Goal: Transaction & Acquisition: Purchase product/service

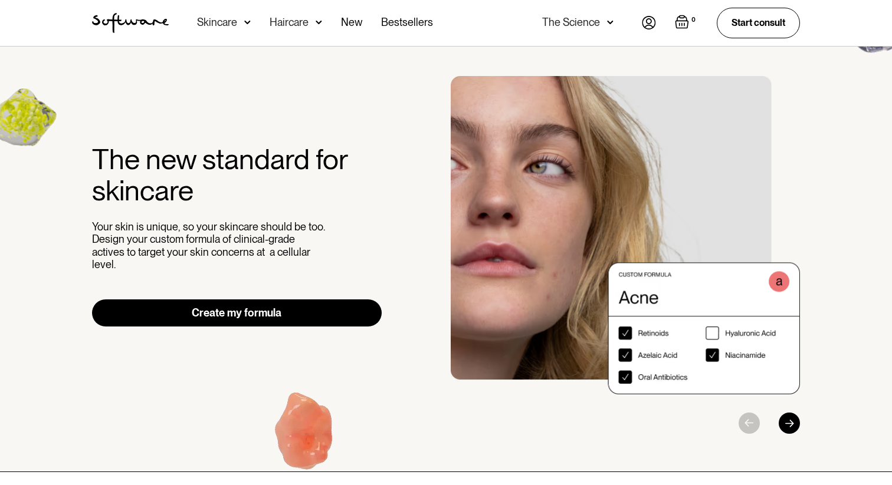
scroll to position [15, 0]
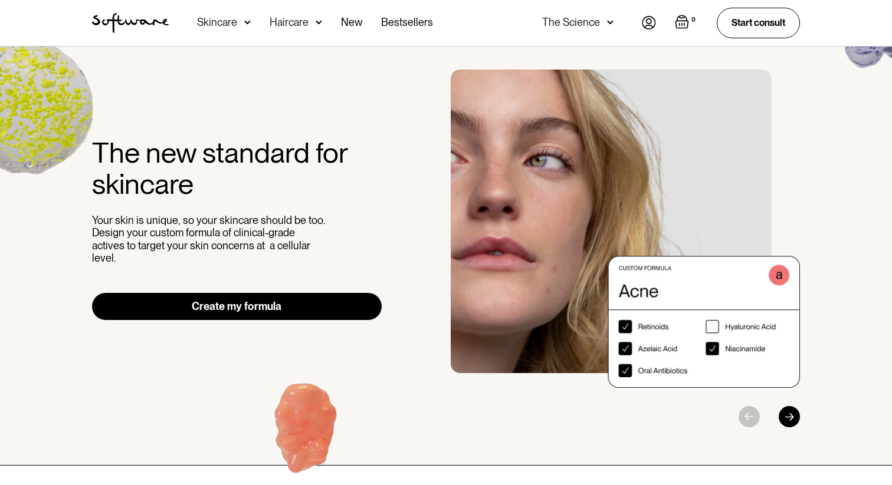
click at [711, 328] on img "1 / 3" at bounding box center [625, 229] width 349 height 318
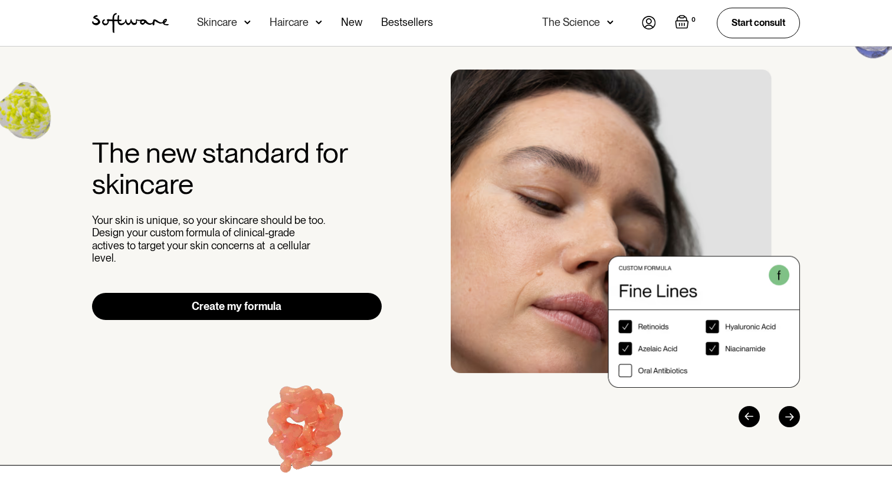
click at [748, 416] on div "Previous slide" at bounding box center [748, 416] width 21 height 21
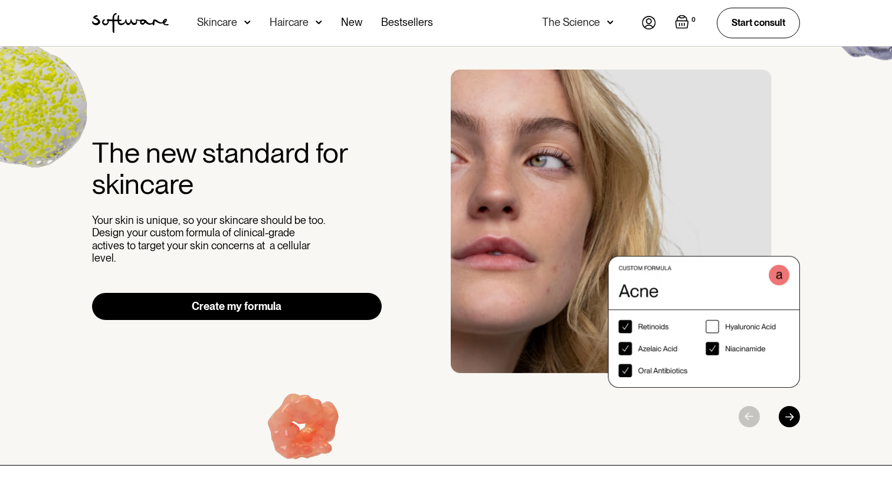
click at [329, 301] on link "Create my formula" at bounding box center [237, 306] width 290 height 27
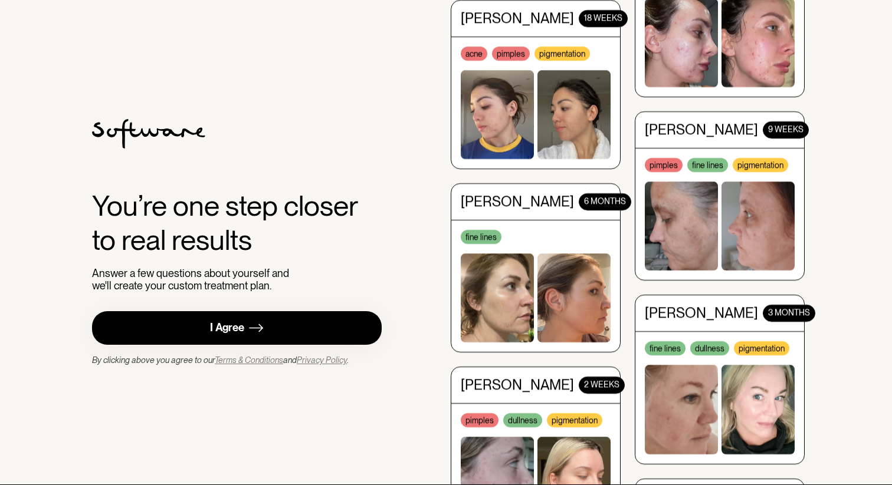
click at [284, 331] on link "I Agree" at bounding box center [237, 328] width 290 height 34
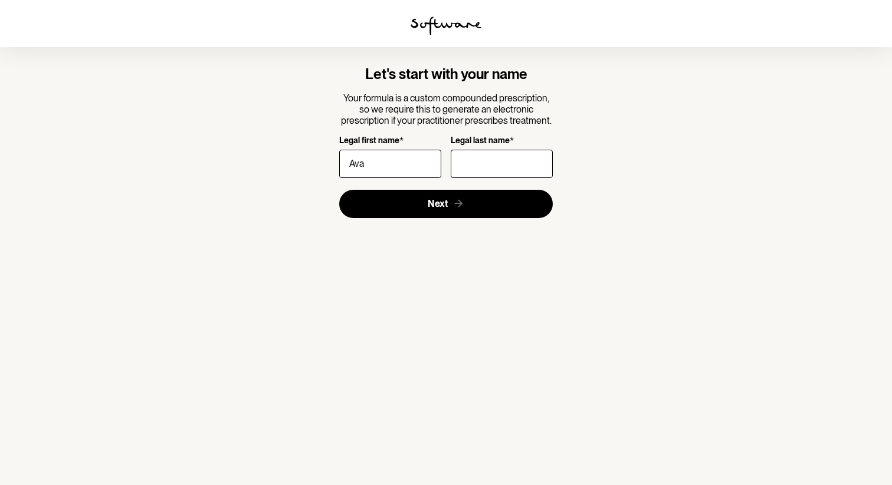
type input "Ava"
click at [484, 161] on input "Legal last name *" at bounding box center [502, 164] width 102 height 28
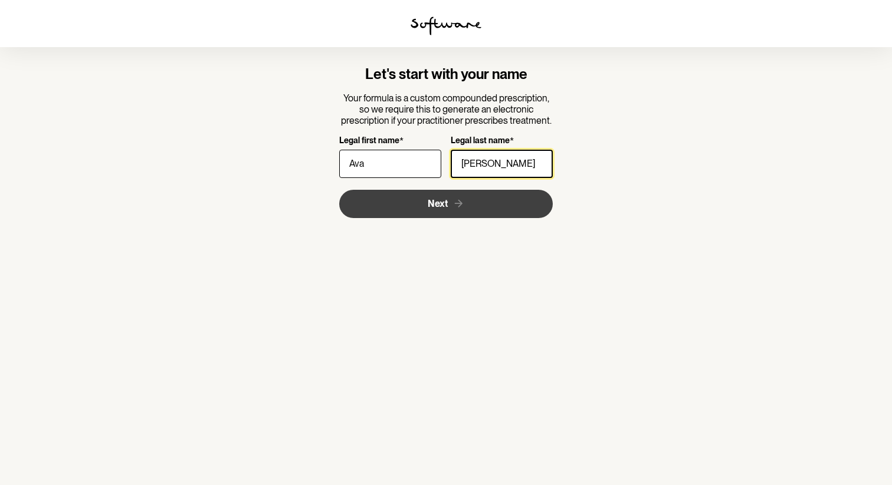
type input "[PERSON_NAME]"
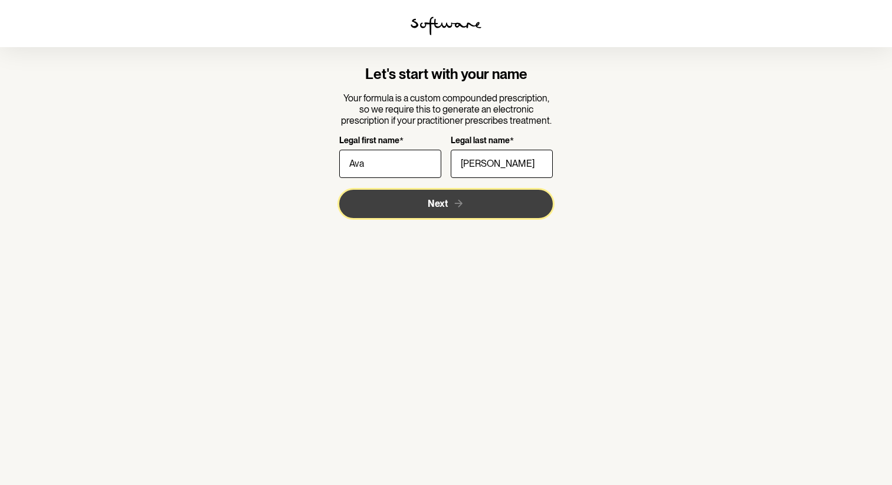
click at [393, 212] on button "Next" at bounding box center [446, 204] width 214 height 28
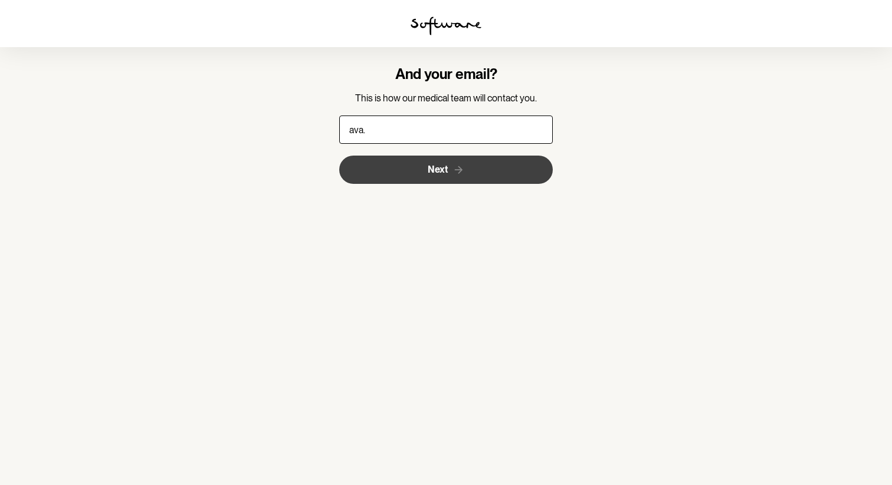
type input "ava.coombes@yahoo.com.au"
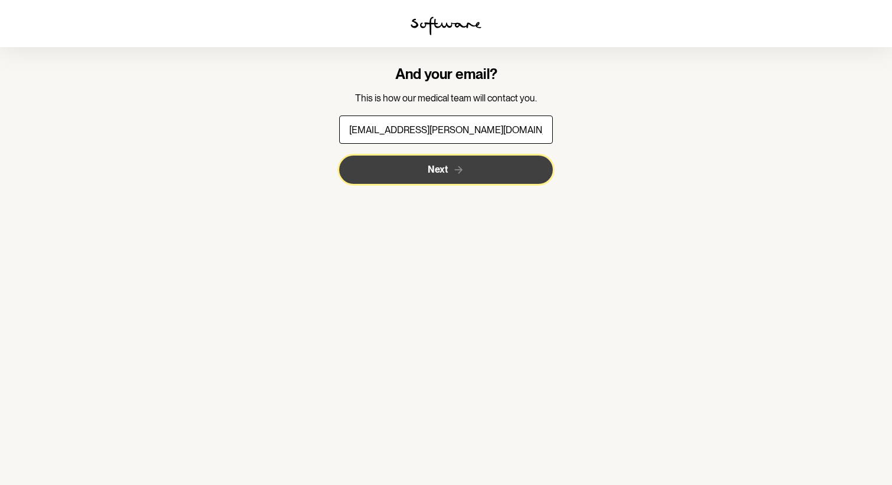
click at [443, 168] on span "Next" at bounding box center [438, 169] width 20 height 11
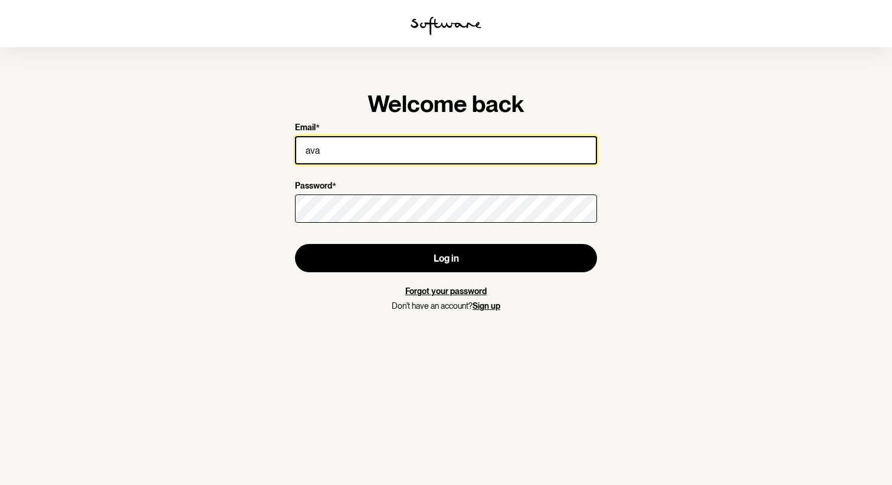
type input "ava.coombes@yahoo.com.au"
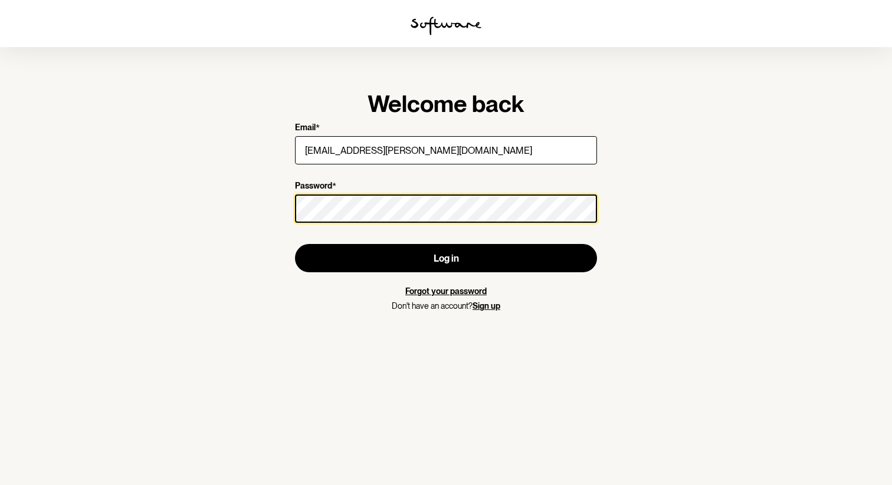
click at [295, 244] on button "Log in" at bounding box center [446, 258] width 302 height 28
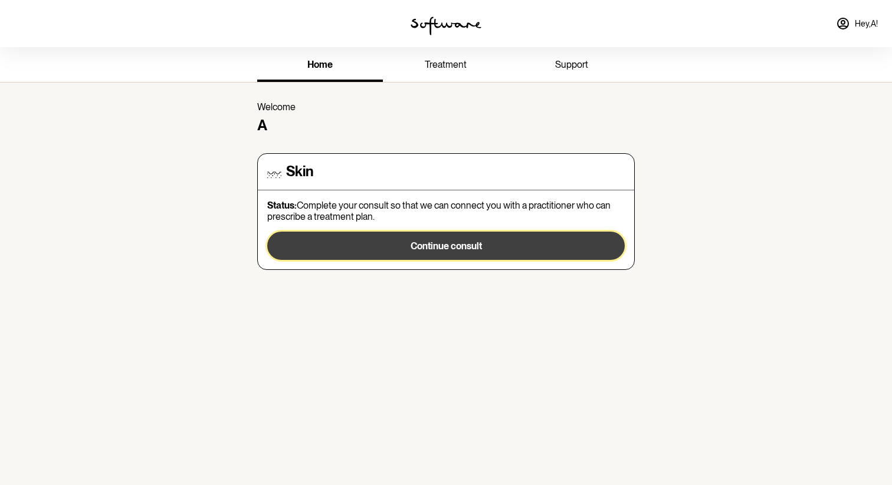
click at [474, 245] on span "Continue consult" at bounding box center [446, 246] width 71 height 11
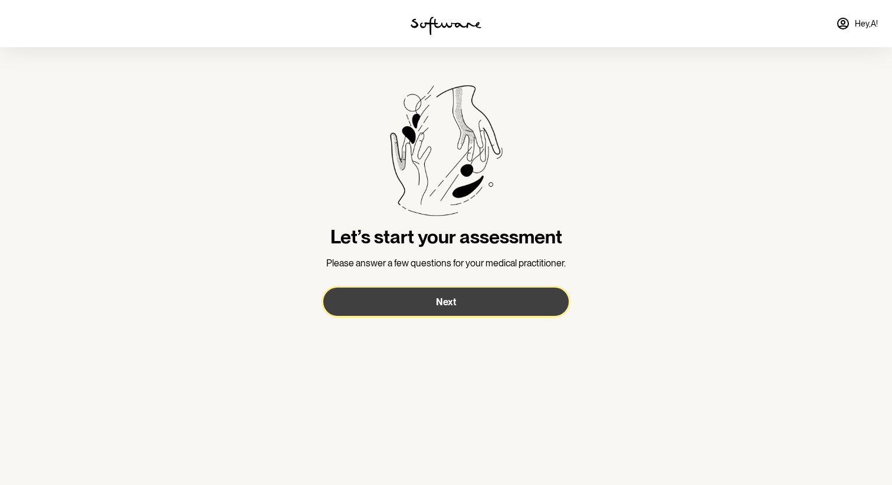
click at [449, 303] on span "Next" at bounding box center [446, 302] width 20 height 11
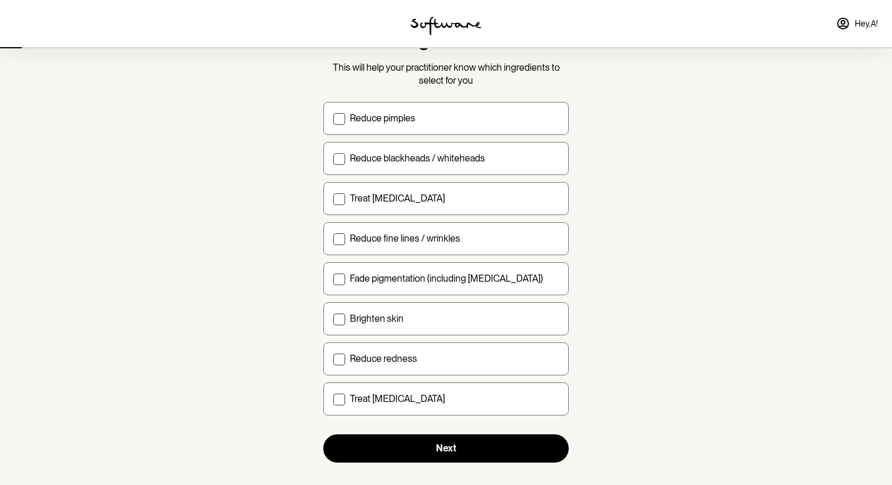
scroll to position [80, 0]
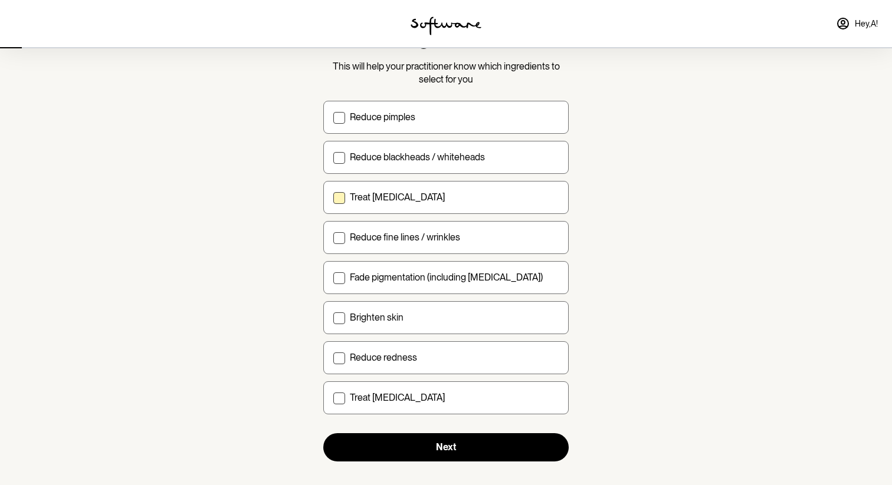
click at [523, 195] on div "Treat acne scarring" at bounding box center [454, 197] width 209 height 11
click at [333, 197] on input "Treat acne scarring" at bounding box center [333, 197] width 1 height 1
checkbox input "true"
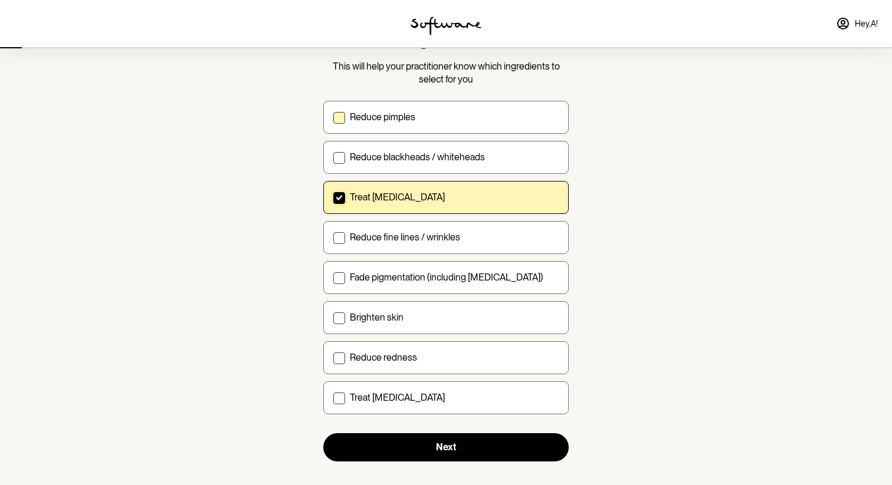
click at [538, 125] on label "Reduce pimples" at bounding box center [445, 117] width 245 height 33
click at [333, 117] on input "Reduce pimples" at bounding box center [333, 117] width 1 height 1
checkbox input "true"
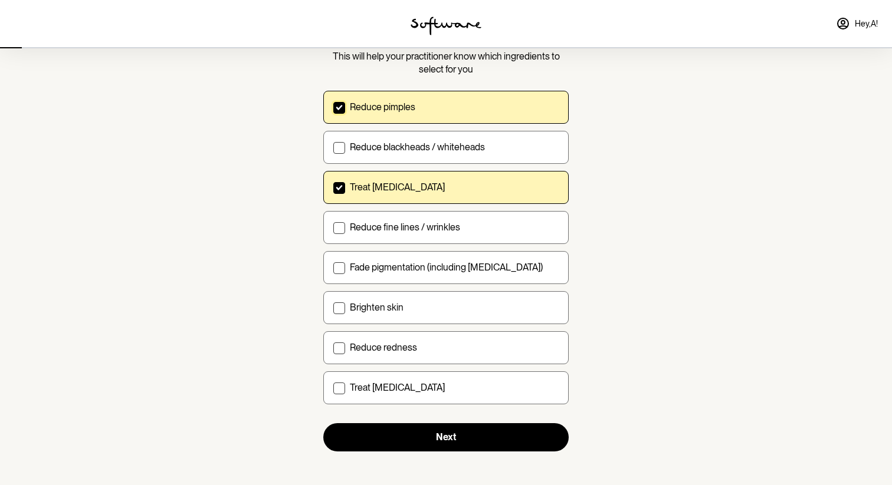
scroll to position [93, 0]
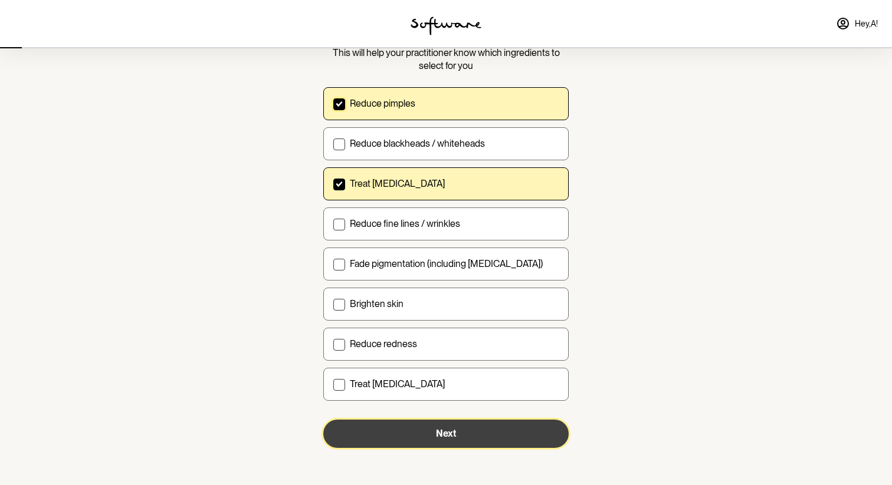
click at [531, 435] on button "Next" at bounding box center [445, 434] width 245 height 28
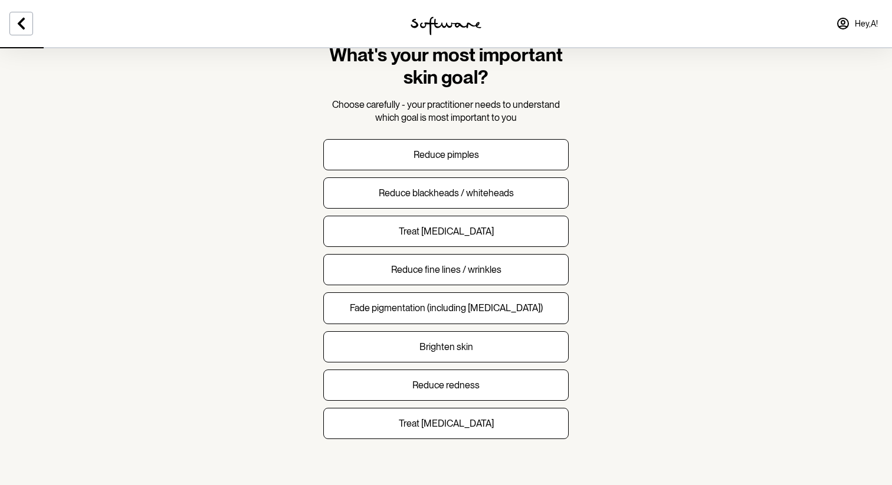
scroll to position [52, 0]
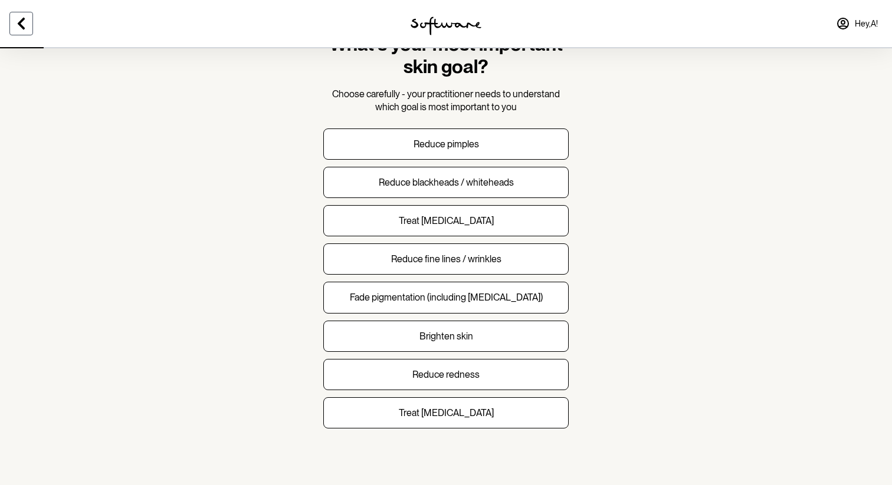
click at [21, 23] on icon at bounding box center [21, 24] width 14 height 14
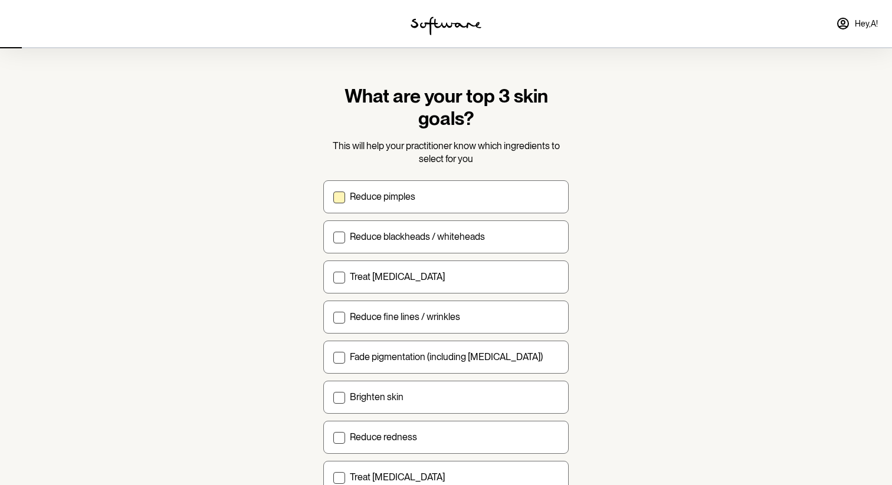
click at [408, 193] on p "Reduce pimples" at bounding box center [382, 196] width 65 height 11
click at [333, 196] on input "Reduce pimples" at bounding box center [333, 196] width 1 height 1
checkbox input "true"
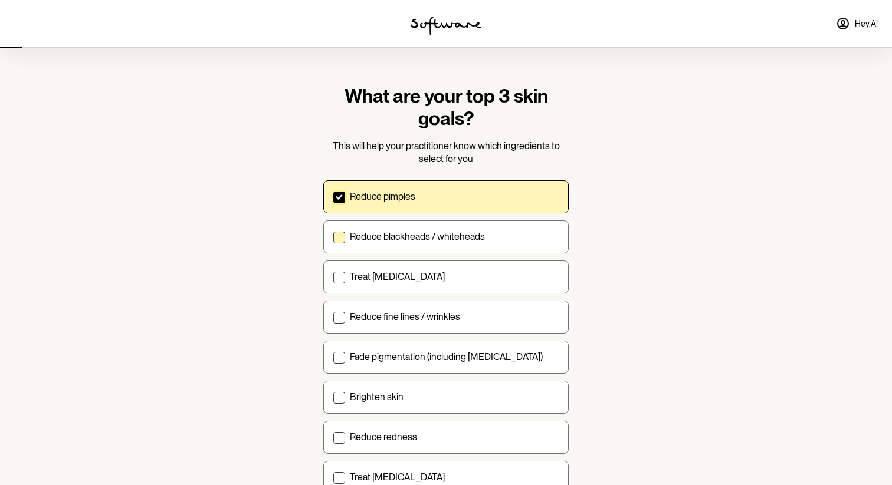
click at [411, 235] on p "Reduce blackheads / whiteheads" at bounding box center [417, 236] width 135 height 11
click at [333, 237] on input "Reduce blackheads / whiteheads" at bounding box center [333, 237] width 1 height 1
checkbox input "true"
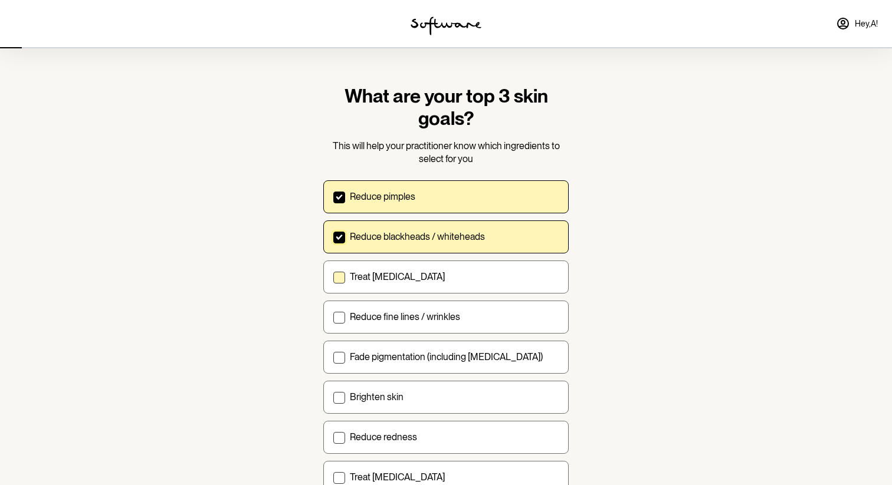
click at [410, 267] on label "Treat acne scarring" at bounding box center [445, 277] width 245 height 33
click at [333, 277] on input "Treat acne scarring" at bounding box center [333, 277] width 1 height 1
checkbox input "true"
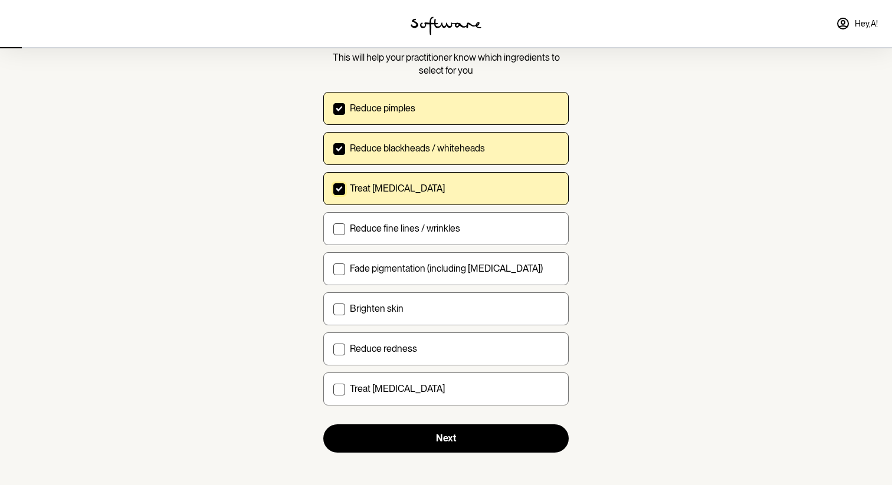
scroll to position [93, 0]
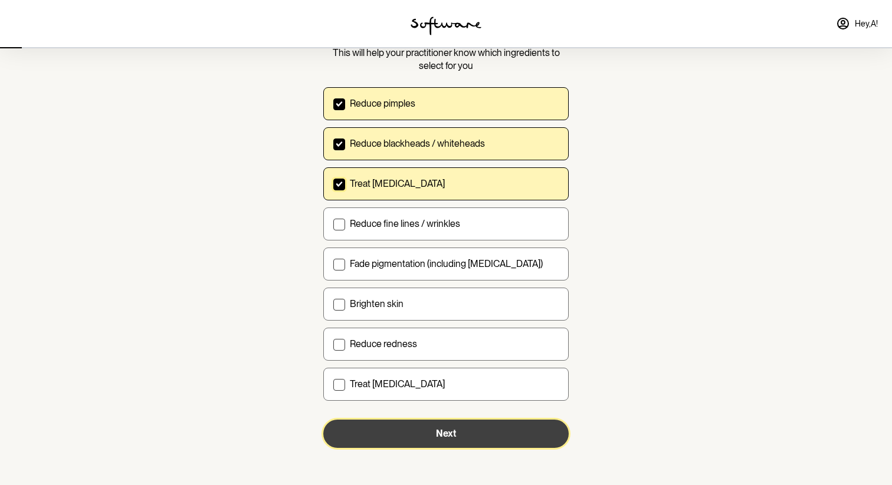
click at [460, 441] on button "Next" at bounding box center [445, 434] width 245 height 28
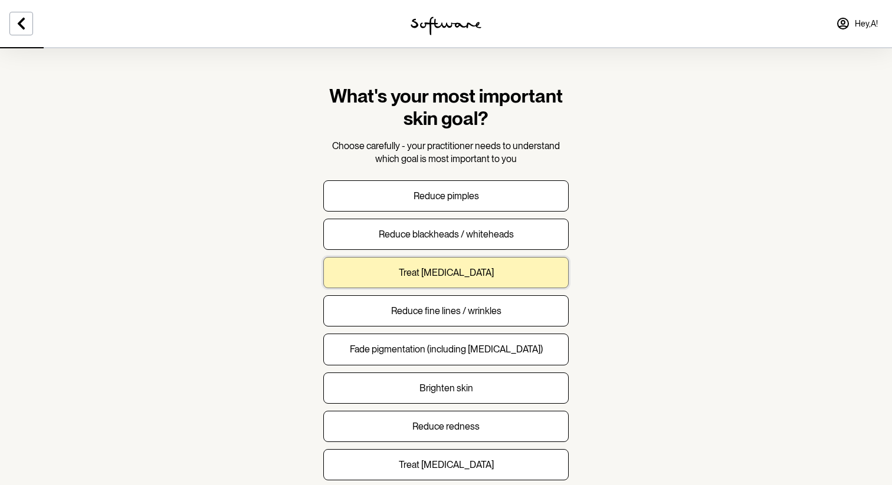
click at [386, 278] on button "Treat acne scarring" at bounding box center [445, 272] width 245 height 31
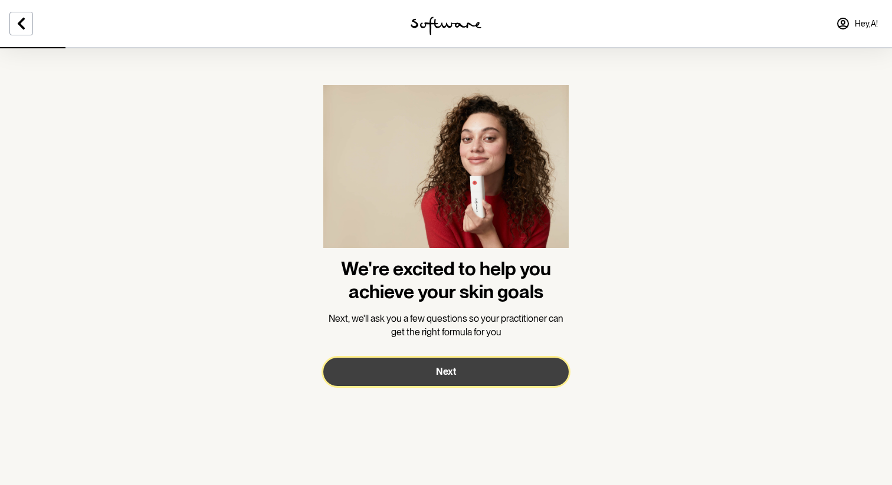
click at [379, 369] on button "Next" at bounding box center [445, 372] width 245 height 28
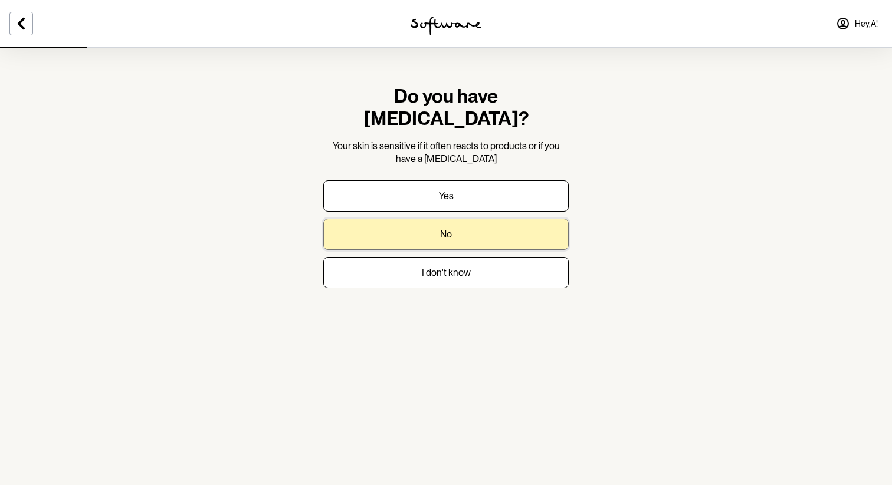
click at [412, 219] on button "No" at bounding box center [445, 234] width 245 height 31
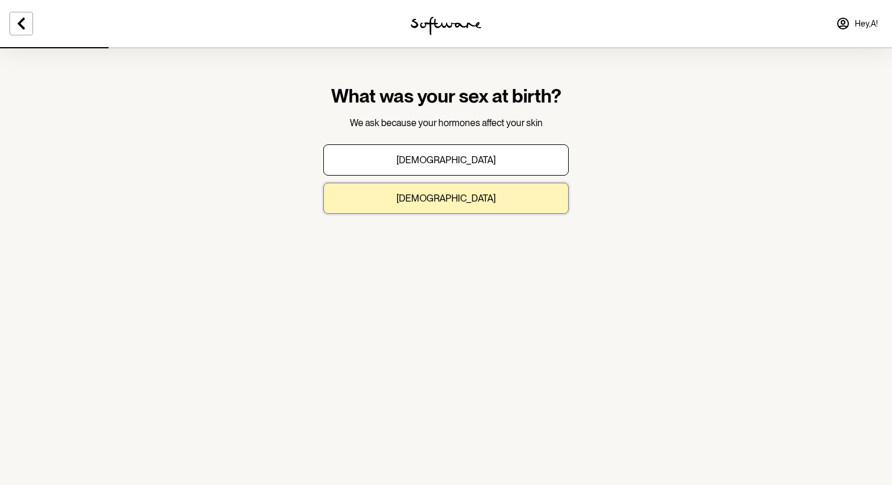
click at [422, 201] on button "Female" at bounding box center [445, 198] width 245 height 31
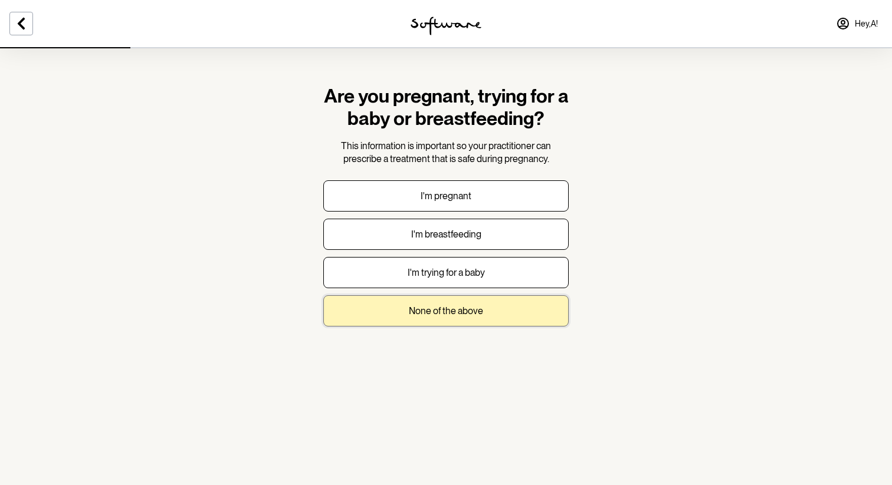
click at [362, 320] on button "None of the above" at bounding box center [445, 310] width 245 height 31
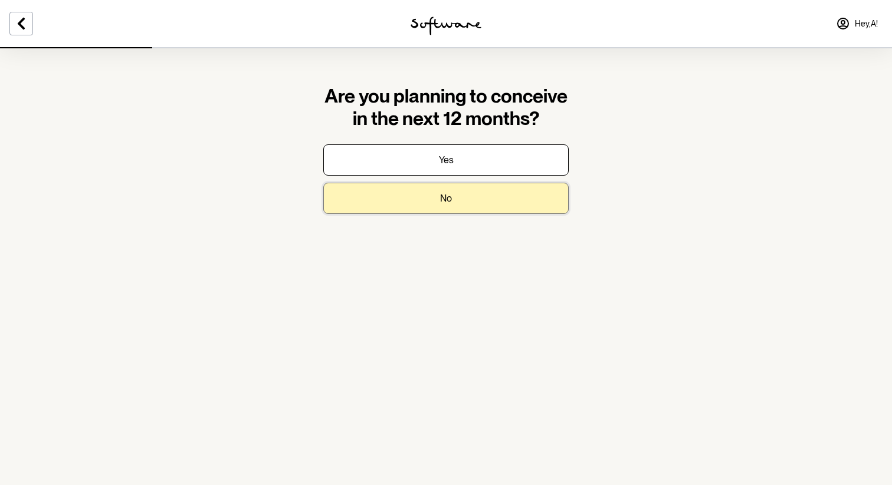
click at [415, 185] on button "No" at bounding box center [445, 198] width 245 height 31
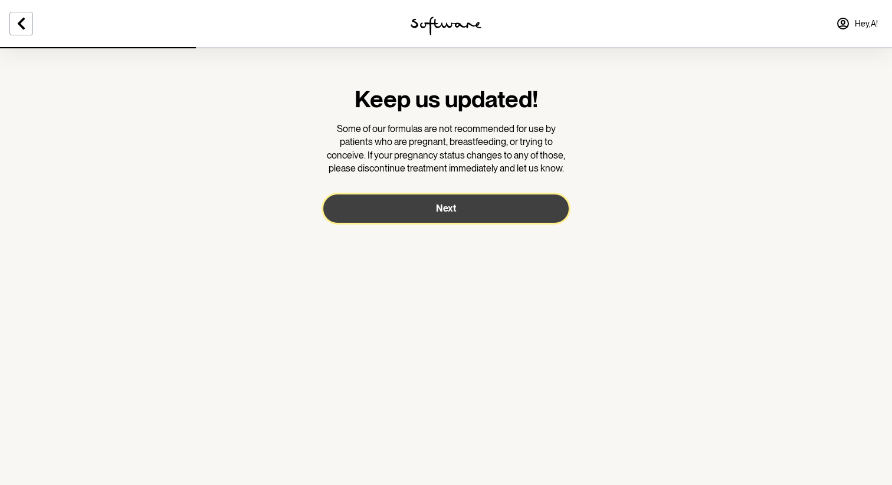
click at [410, 216] on button "Next" at bounding box center [445, 209] width 245 height 28
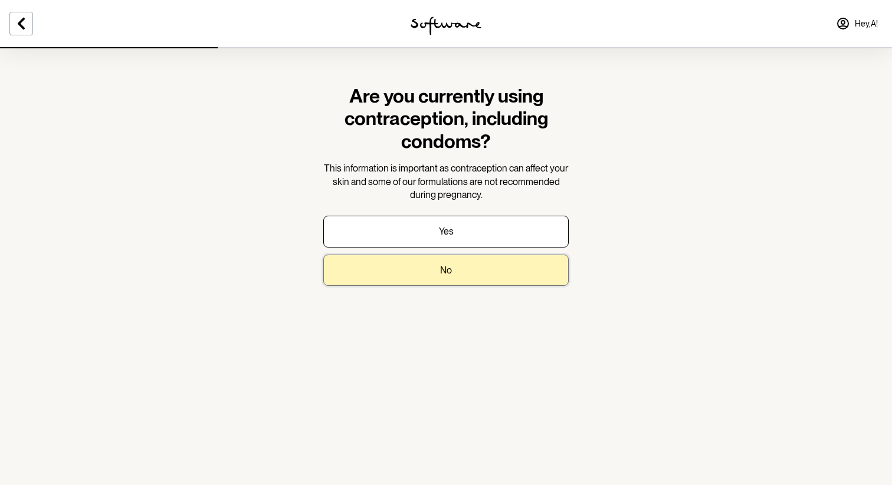
click at [405, 258] on button "No" at bounding box center [445, 270] width 245 height 31
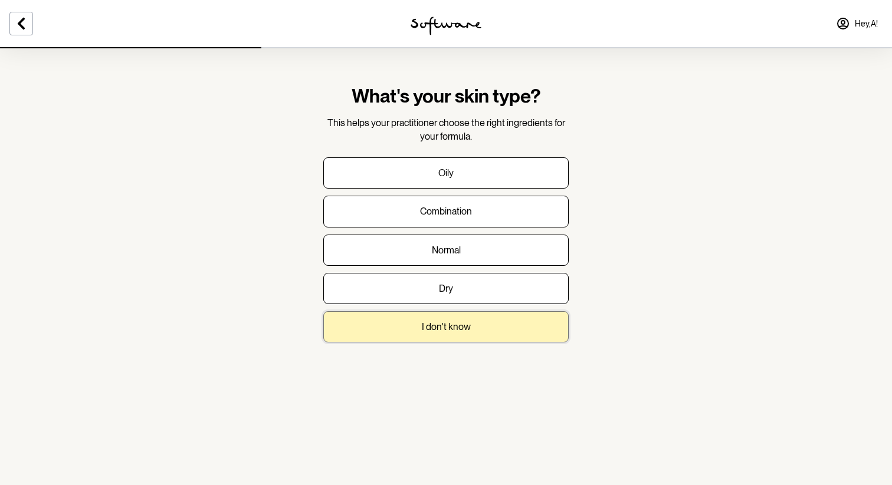
click at [392, 329] on button "I don't know" at bounding box center [445, 326] width 245 height 31
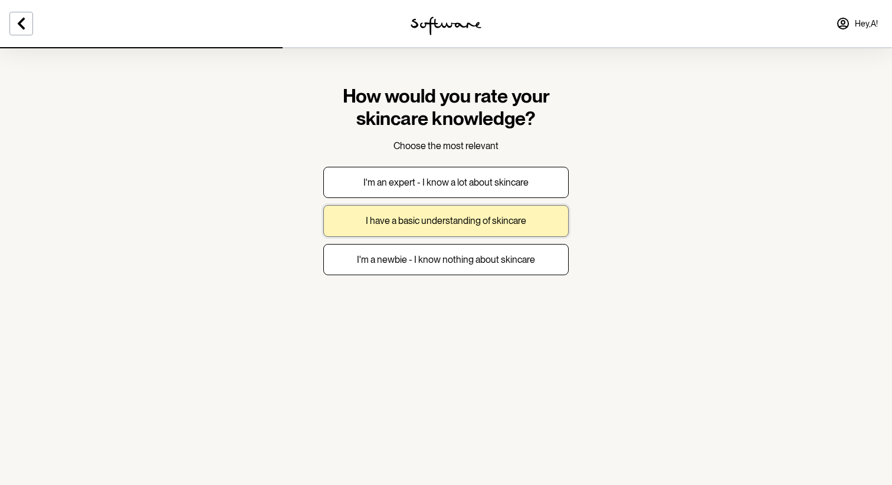
click at [420, 235] on button "I have a basic understanding of skincare" at bounding box center [445, 220] width 245 height 31
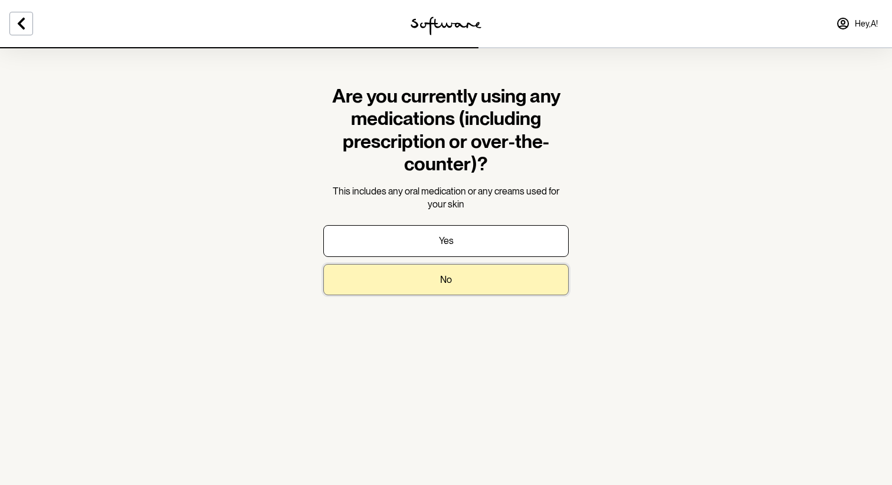
click at [410, 283] on button "No" at bounding box center [445, 279] width 245 height 31
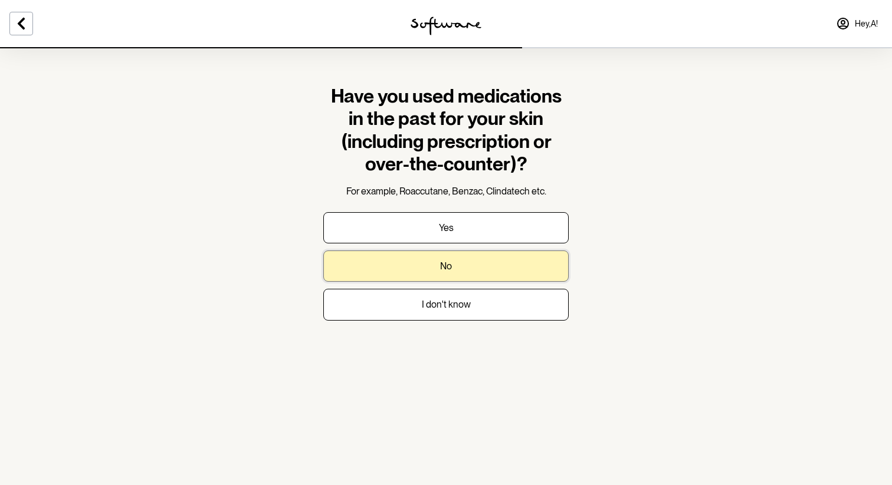
click at [425, 268] on button "No" at bounding box center [445, 266] width 245 height 31
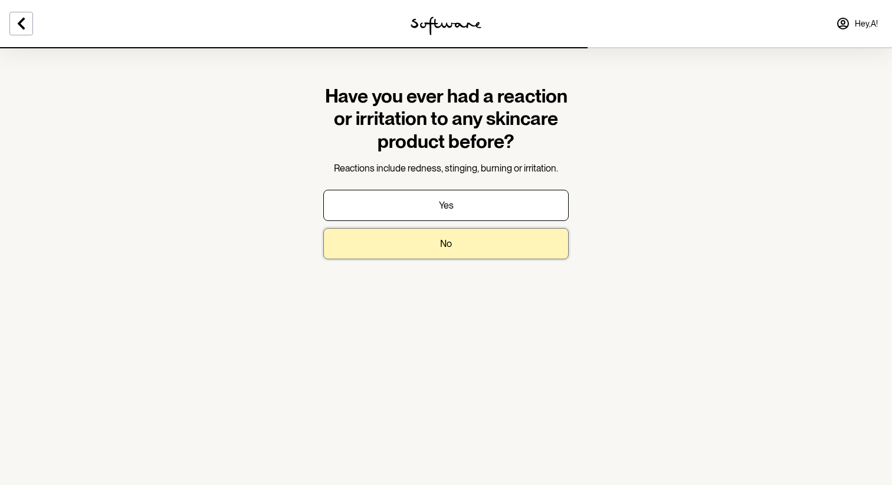
click at [434, 252] on button "No" at bounding box center [445, 243] width 245 height 31
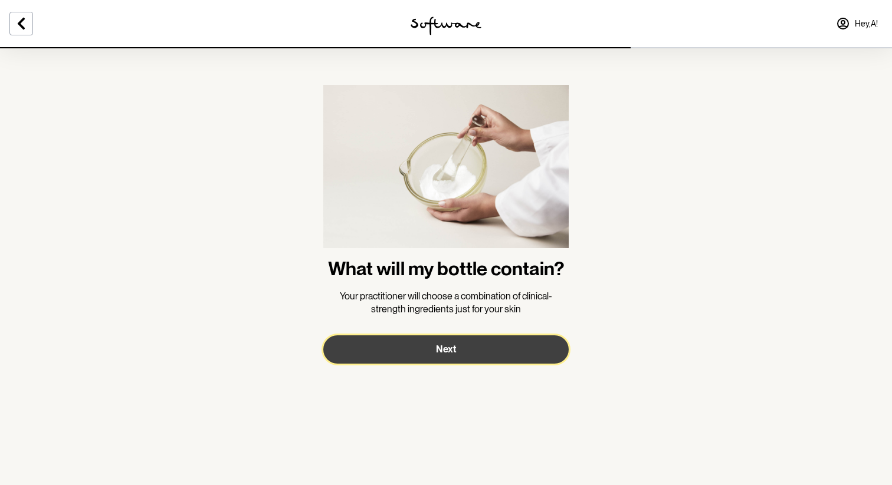
click at [409, 362] on button "Next" at bounding box center [445, 350] width 245 height 28
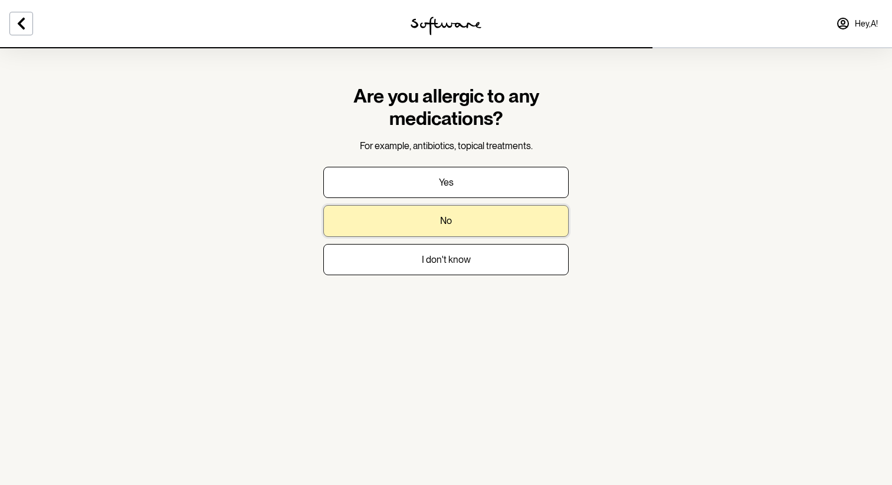
click at [481, 222] on button "No" at bounding box center [445, 220] width 245 height 31
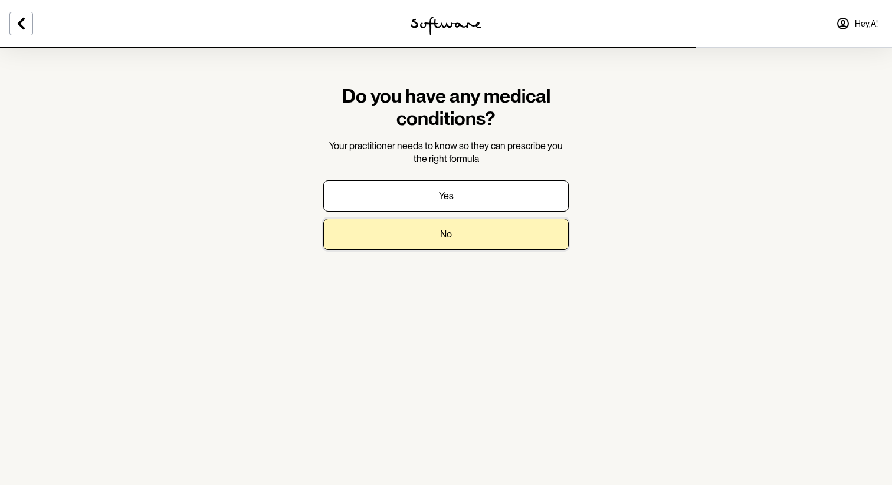
click at [481, 222] on button "No" at bounding box center [445, 234] width 245 height 31
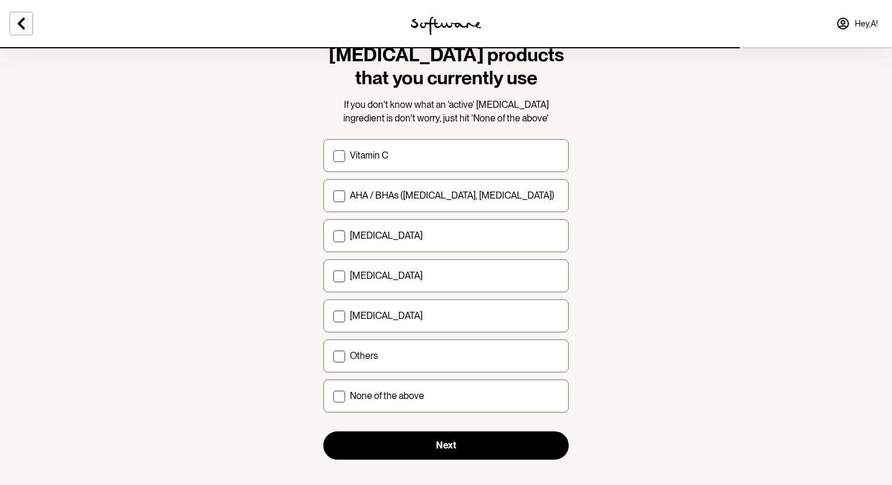
scroll to position [52, 0]
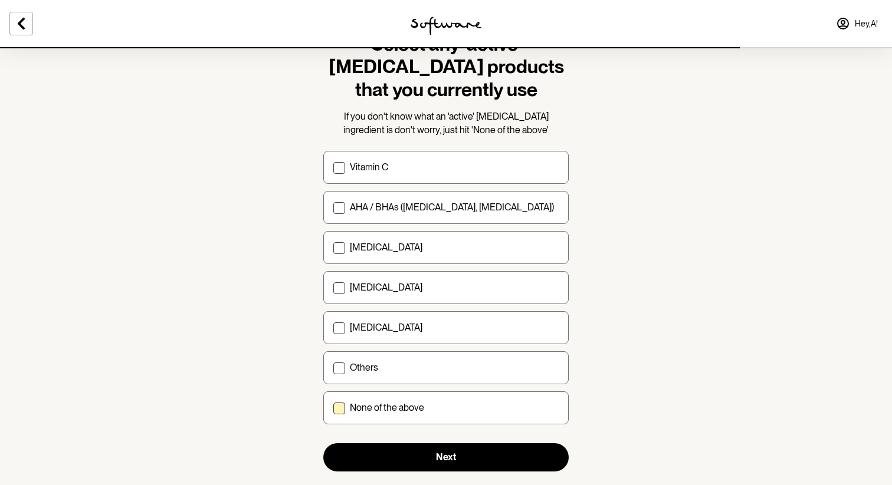
click at [438, 411] on div "None of the above" at bounding box center [454, 407] width 209 height 11
click at [333, 409] on input "None of the above" at bounding box center [333, 408] width 1 height 1
checkbox input "true"
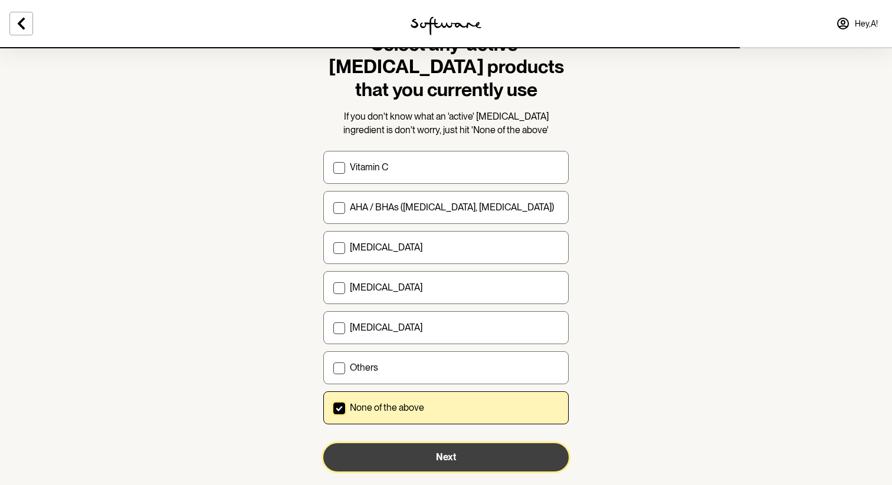
click at [428, 448] on button "Next" at bounding box center [445, 458] width 245 height 28
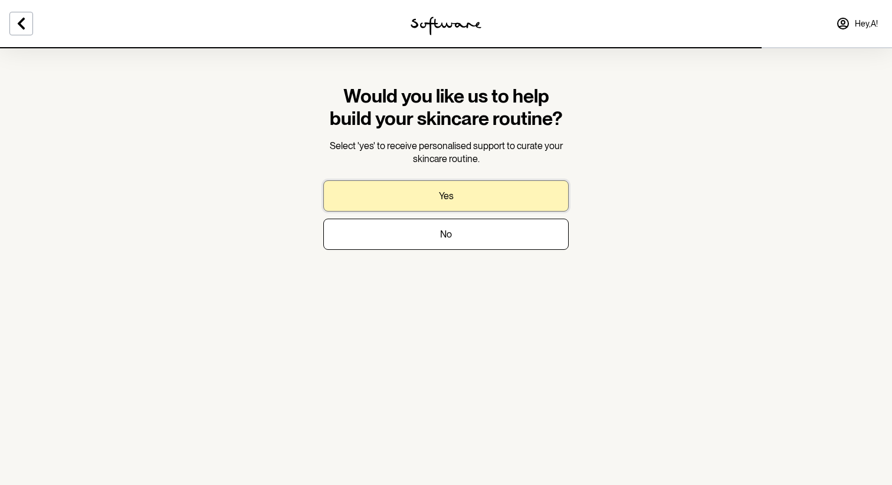
click at [504, 207] on button "Yes" at bounding box center [445, 195] width 245 height 31
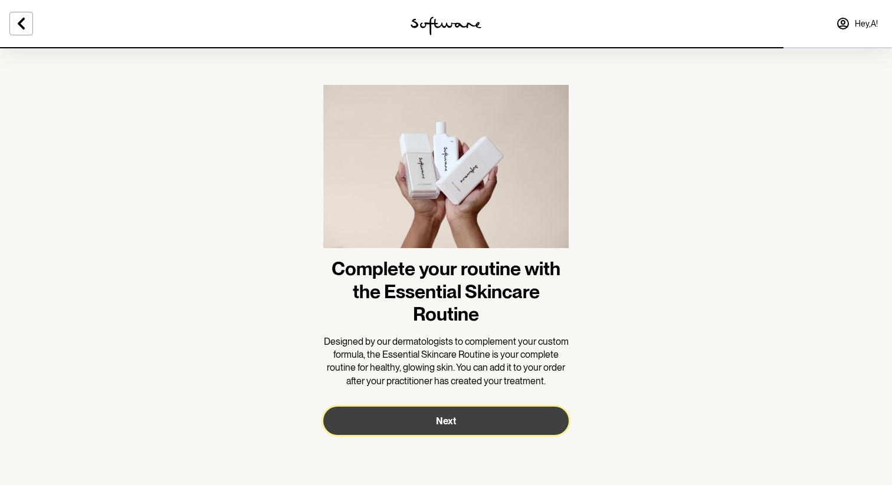
click at [445, 421] on span "Next" at bounding box center [446, 421] width 20 height 11
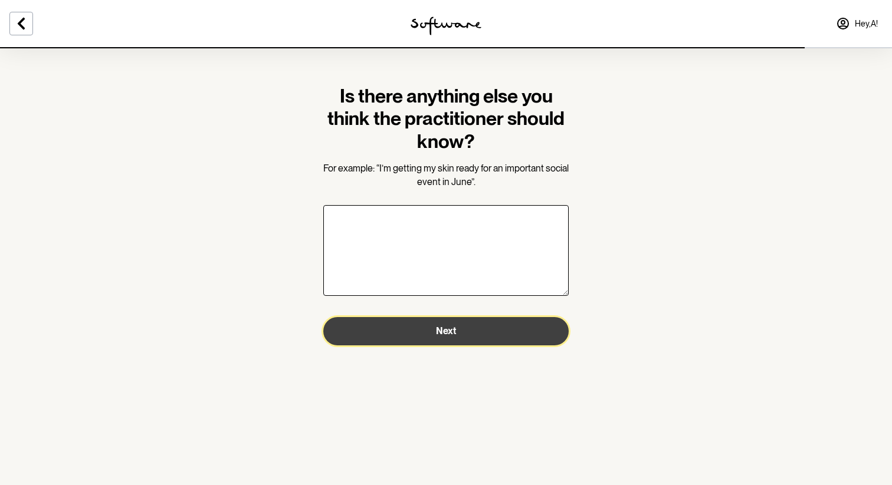
click at [474, 336] on button "Next" at bounding box center [445, 331] width 245 height 28
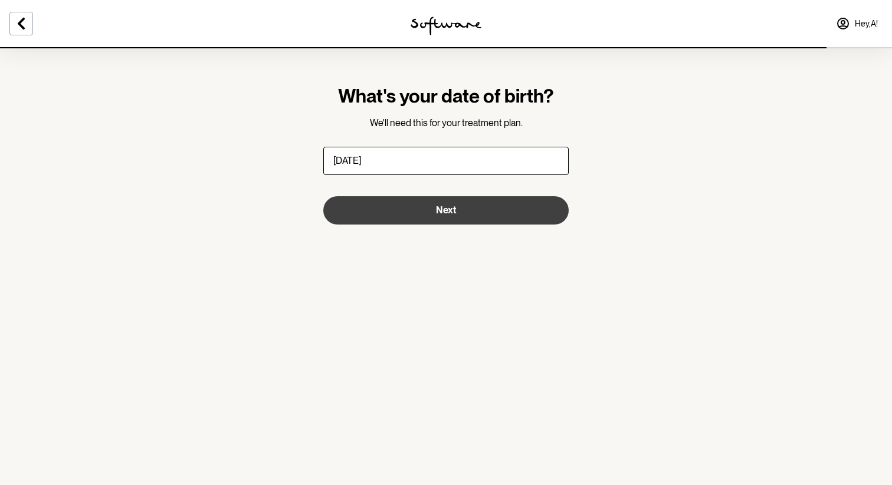
type input "14/11/2005"
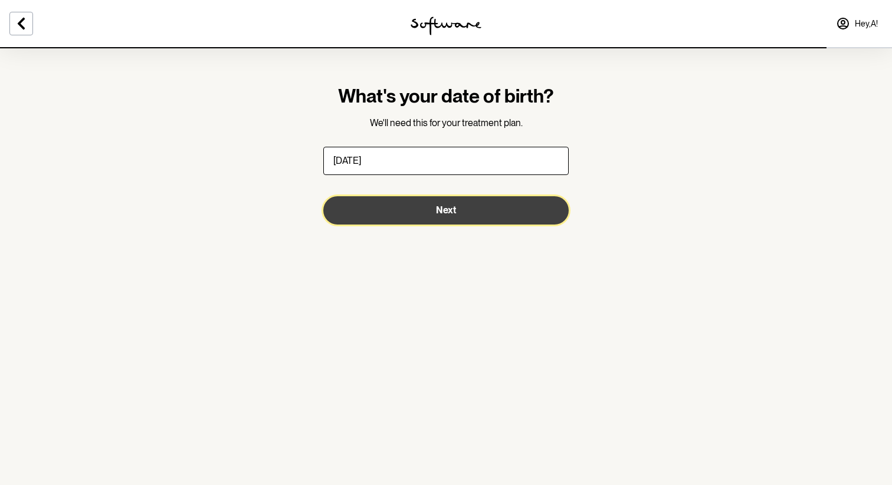
click at [486, 211] on button "Next" at bounding box center [445, 210] width 245 height 28
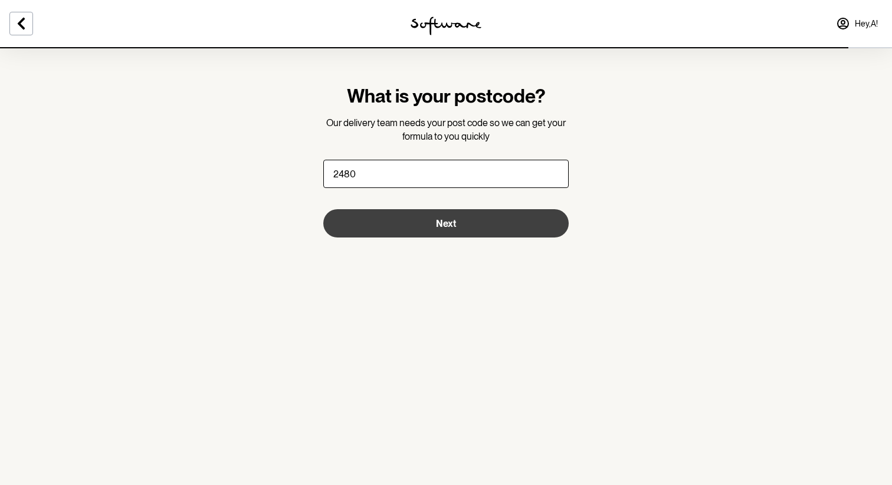
type input "2480"
click at [483, 229] on button "Next" at bounding box center [445, 223] width 245 height 28
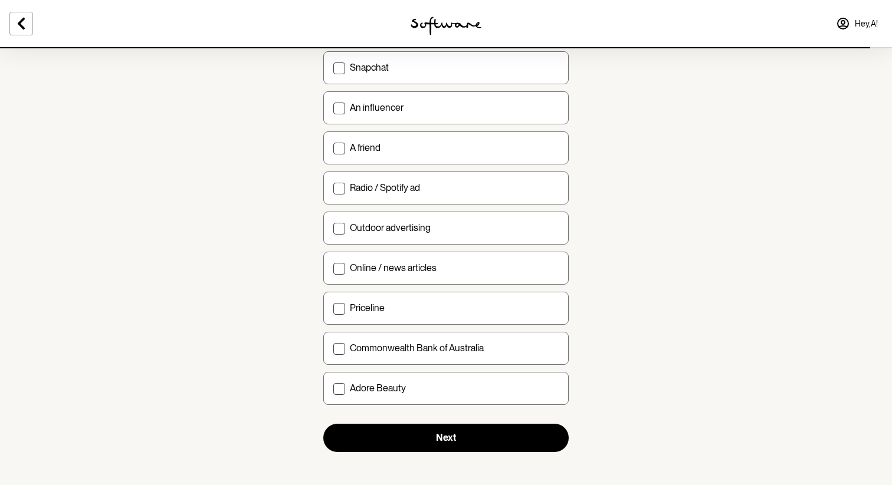
scroll to position [339, 0]
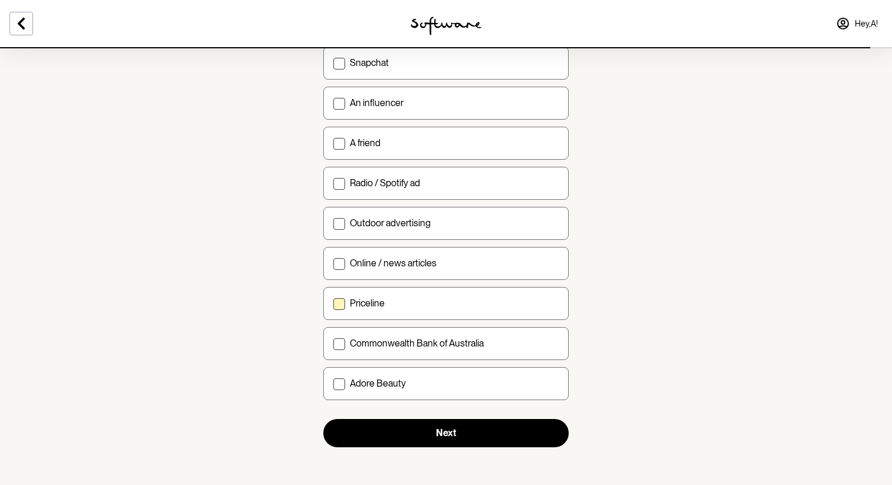
click at [502, 297] on label "Priceline" at bounding box center [445, 303] width 245 height 33
click at [333, 303] on input "Priceline" at bounding box center [333, 303] width 1 height 1
checkbox input "true"
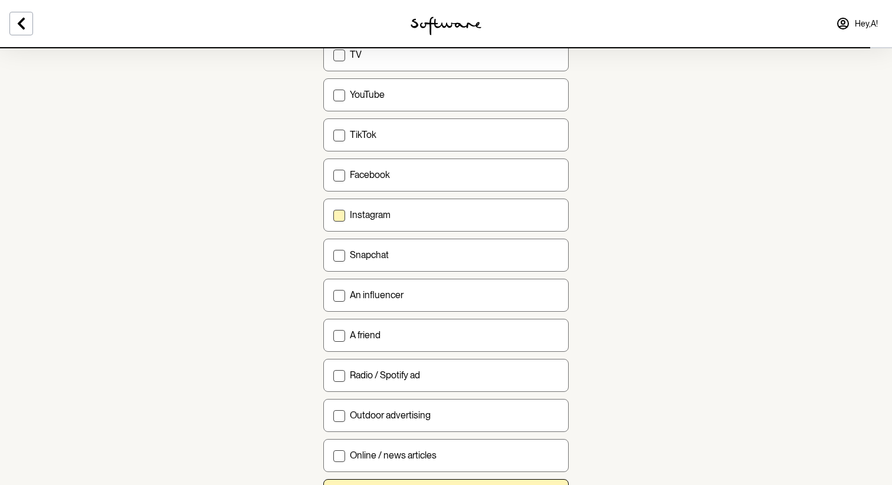
click at [474, 210] on div "Instagram" at bounding box center [454, 214] width 209 height 11
click at [333, 215] on input "Instagram" at bounding box center [333, 215] width 1 height 1
checkbox input "true"
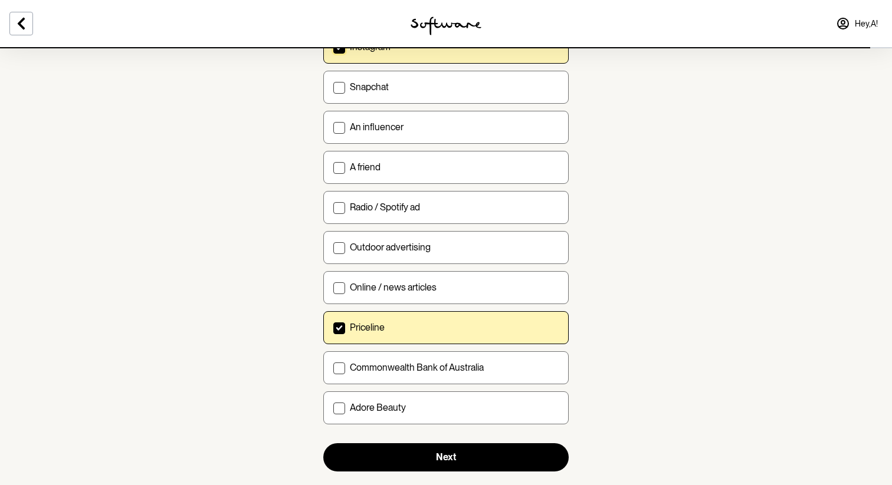
scroll to position [328, 0]
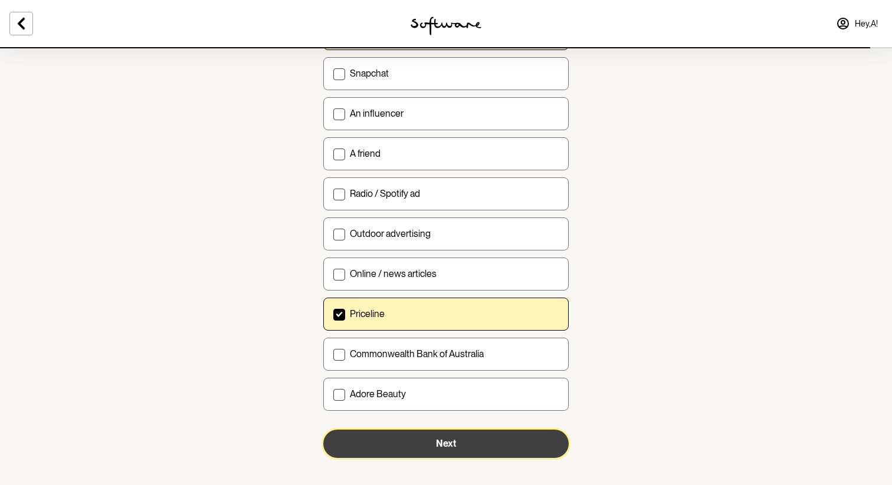
click at [431, 443] on button "Next" at bounding box center [445, 444] width 245 height 28
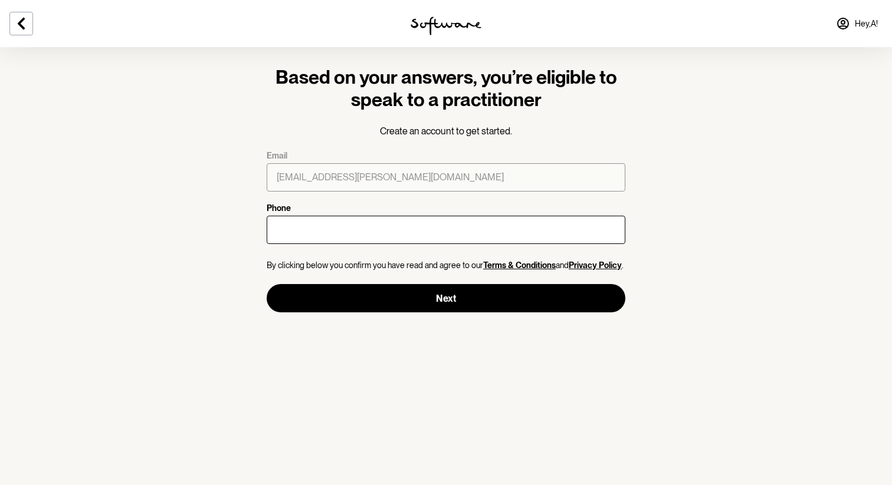
click at [395, 245] on div at bounding box center [446, 230] width 359 height 33
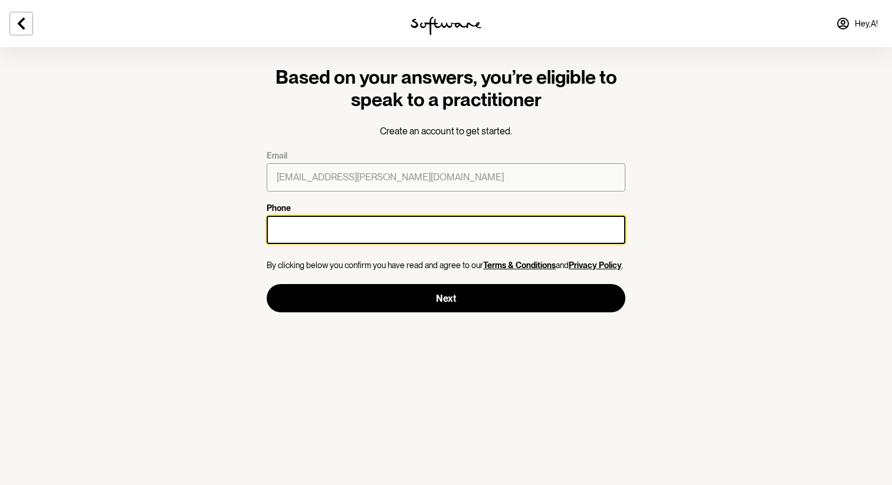
click at [395, 231] on input "Phone" at bounding box center [446, 230] width 359 height 28
click at [267, 284] on button "Next" at bounding box center [446, 298] width 359 height 28
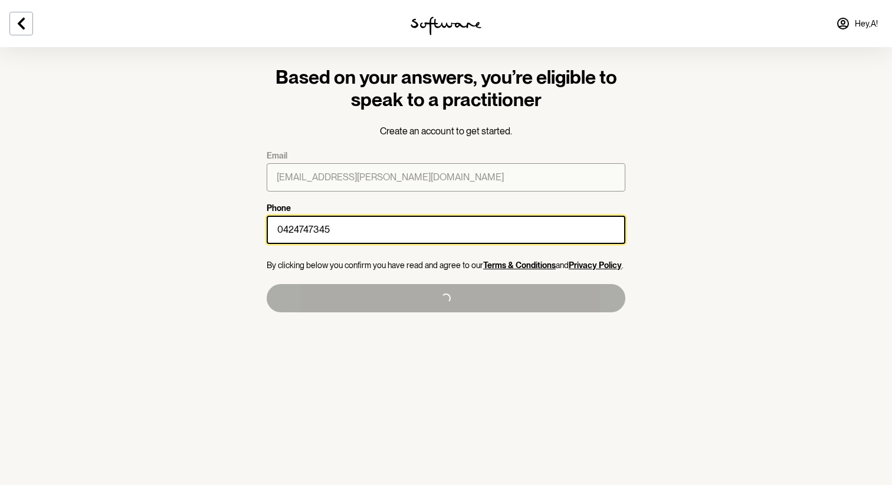
type input "+61424747345"
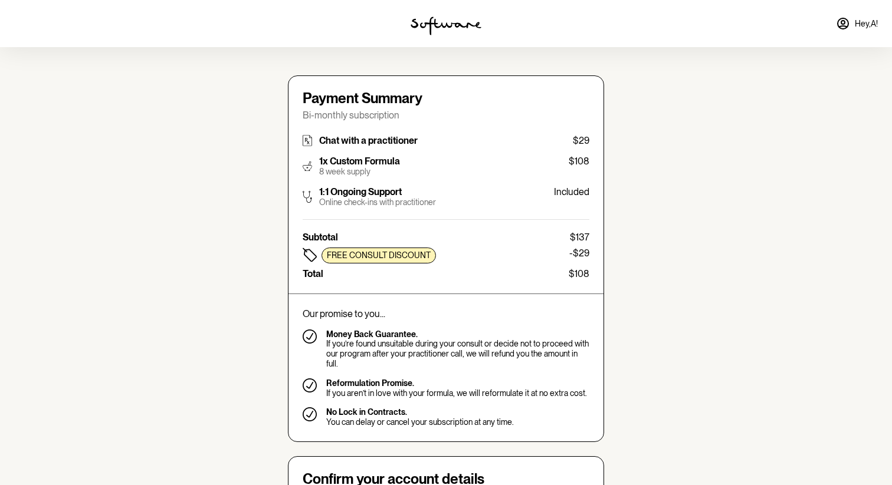
type input "ava.coombes@yahoo.com.au"
type input "+61424747345"
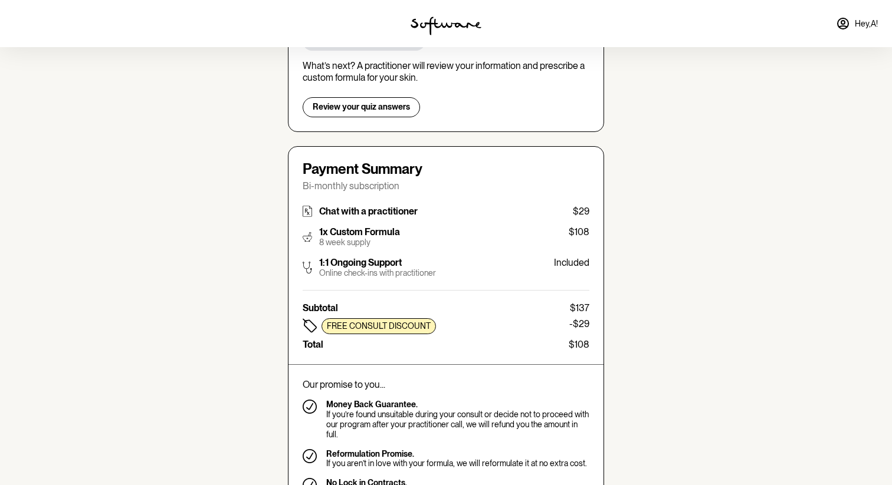
scroll to position [170, 0]
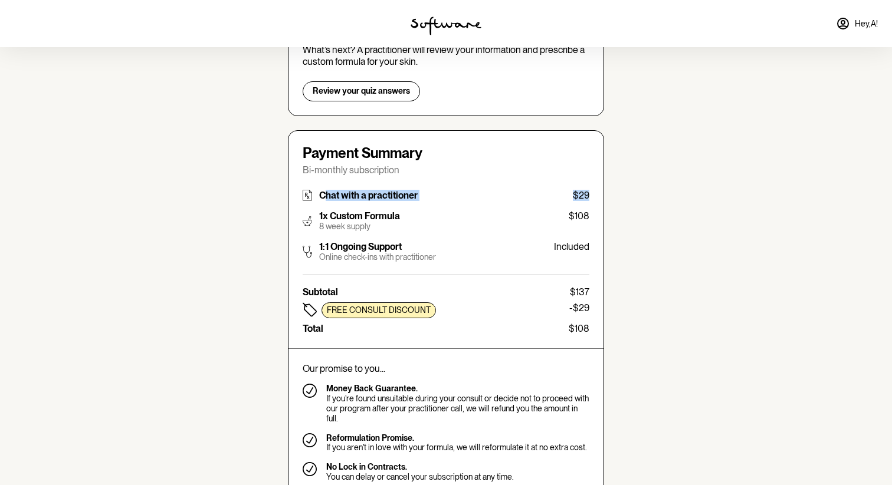
drag, startPoint x: 324, startPoint y: 193, endPoint x: 587, endPoint y: 193, distance: 263.6
click at [587, 193] on div "Chat with a practitioner $29" at bounding box center [446, 195] width 287 height 11
drag, startPoint x: 320, startPoint y: 218, endPoint x: 377, endPoint y: 229, distance: 58.9
click at [378, 231] on div "1x Custom Formula 8 week supply" at bounding box center [359, 221] width 81 height 21
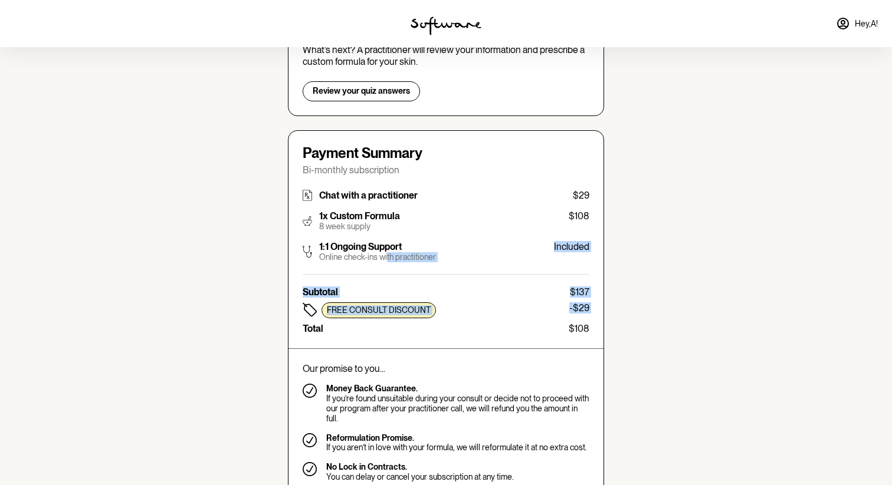
drag, startPoint x: 388, startPoint y: 254, endPoint x: 372, endPoint y: 321, distance: 69.1
click at [372, 321] on div "Payment Summary Bi-monthly subscription Chat with a practitioner $29 1x Custom …" at bounding box center [446, 313] width 316 height 367
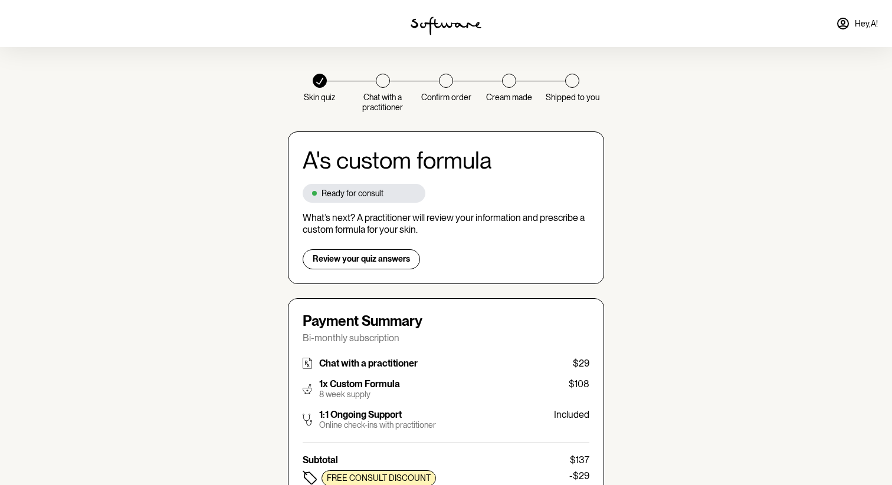
scroll to position [0, 0]
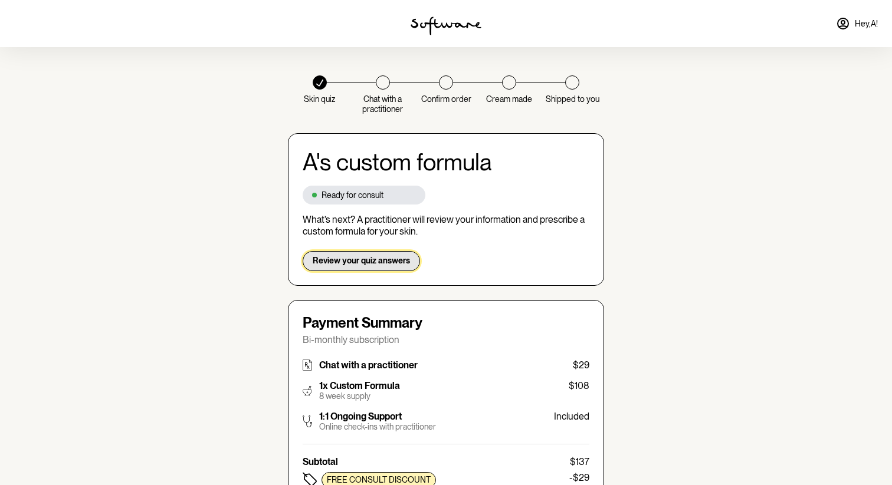
click at [327, 256] on span "Review your quiz answers" at bounding box center [361, 261] width 97 height 10
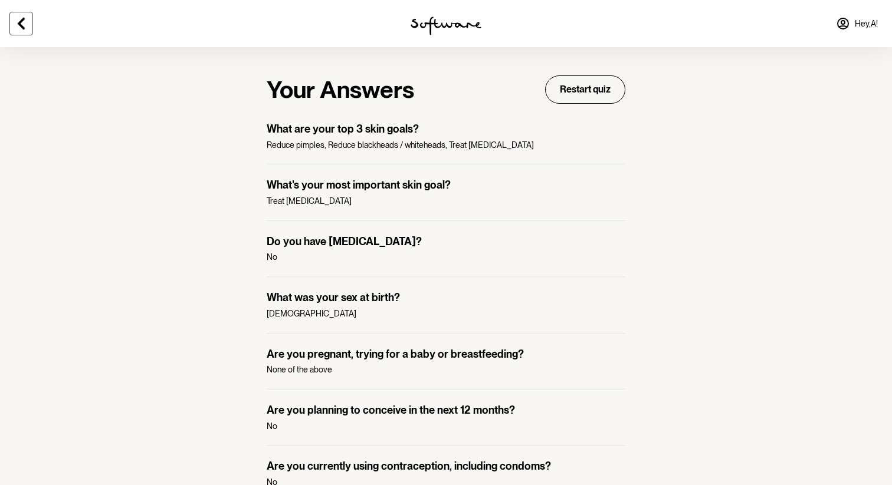
click at [29, 28] on button at bounding box center [21, 24] width 24 height 24
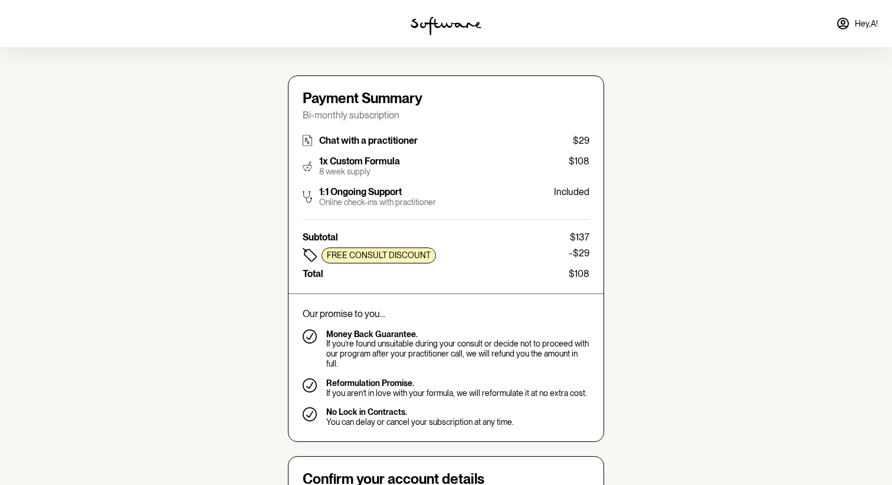
type input "ava.coombes@yahoo.com.au"
type input "+61424747345"
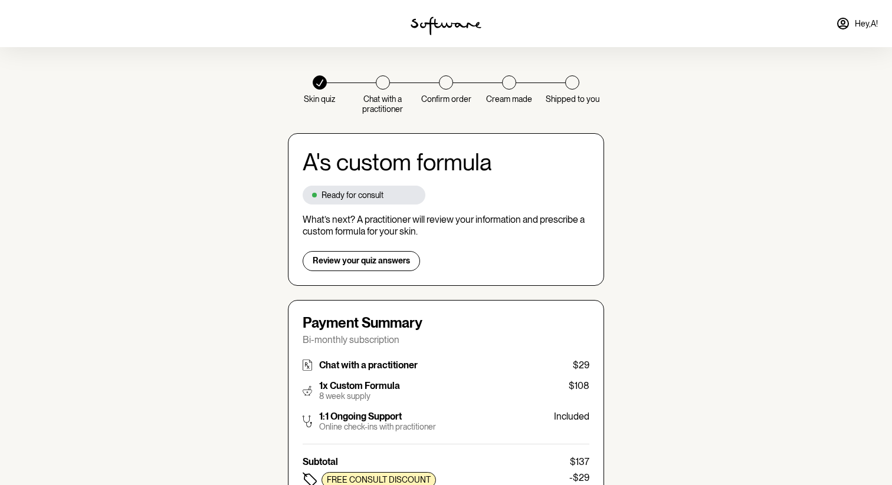
click at [435, 28] on img at bounding box center [446, 26] width 71 height 19
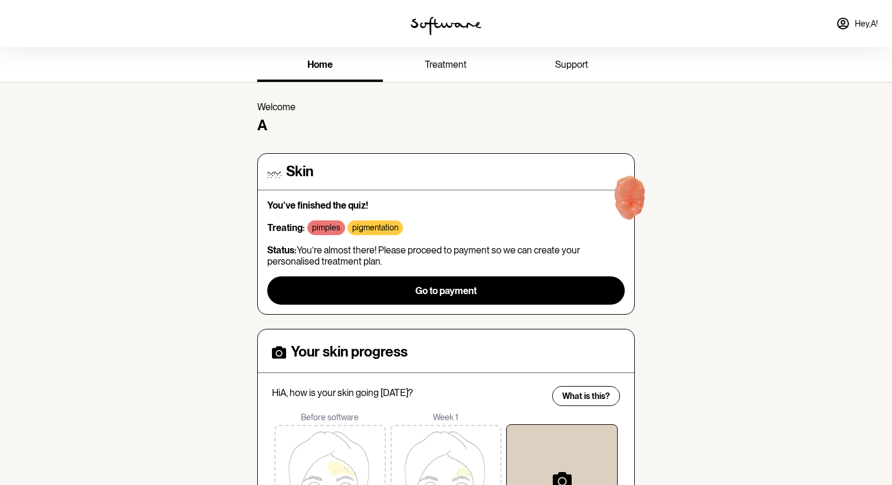
click at [449, 75] on link "treatment" at bounding box center [446, 66] width 126 height 32
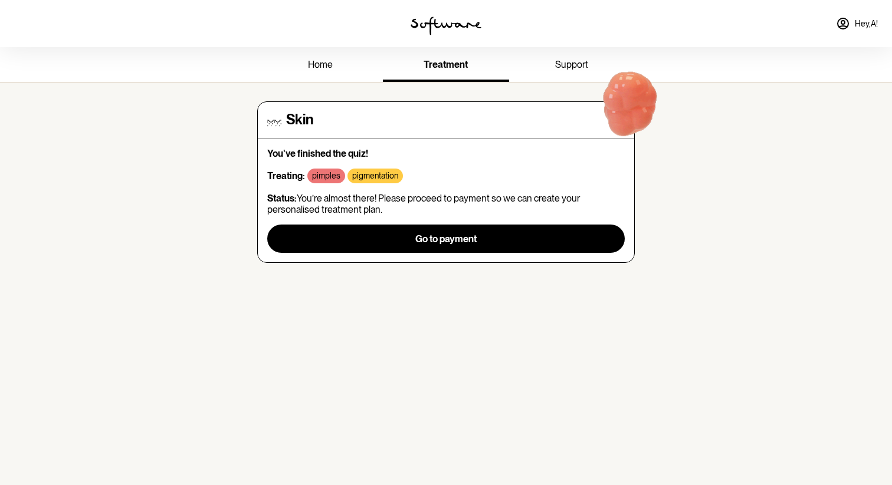
click at [548, 57] on link "support" at bounding box center [572, 66] width 126 height 32
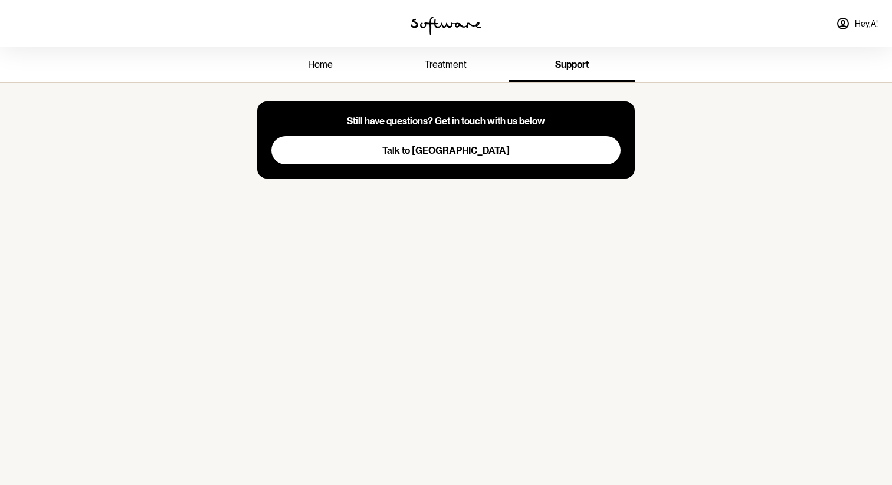
click at [444, 68] on span "treatment" at bounding box center [446, 64] width 42 height 11
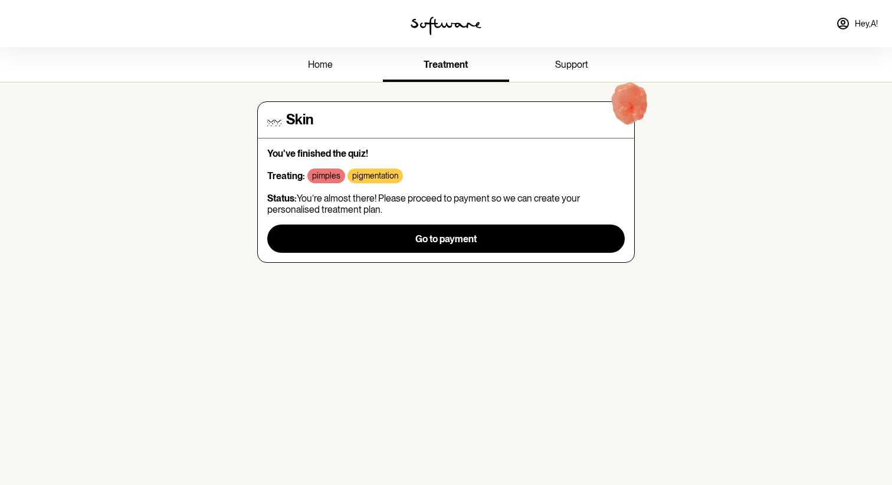
click at [334, 60] on link "home" at bounding box center [320, 66] width 126 height 32
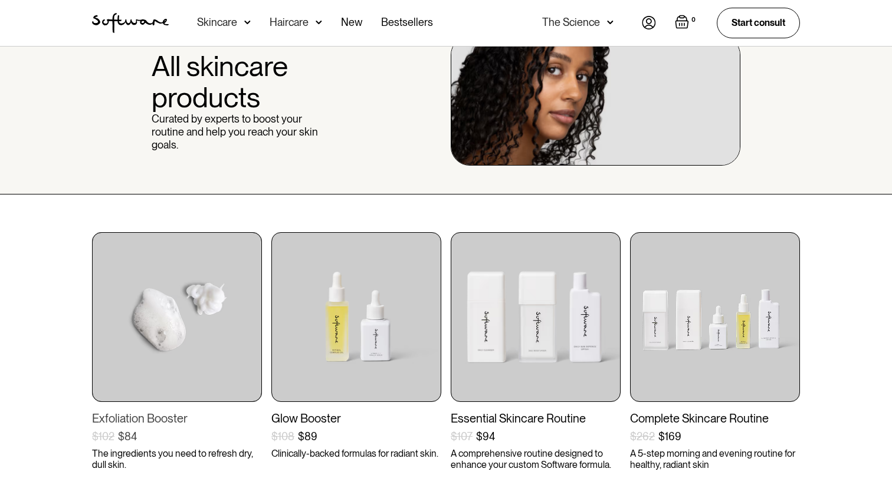
scroll to position [80, 0]
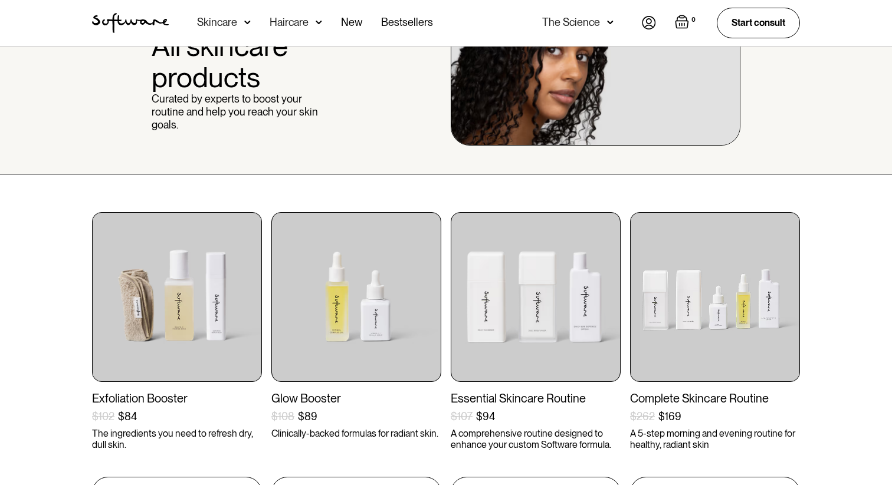
click at [242, 21] on div "Skincare" at bounding box center [224, 23] width 54 height 46
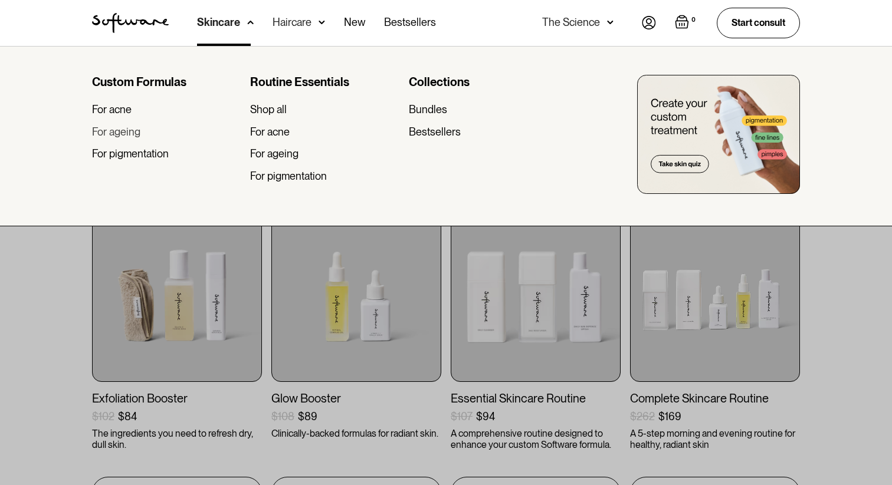
click at [119, 134] on div "For ageing" at bounding box center [116, 132] width 48 height 13
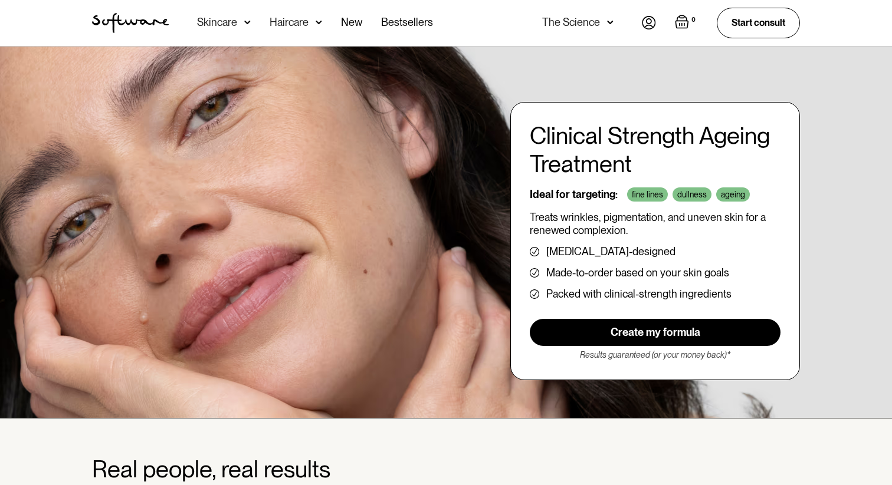
click at [246, 22] on img at bounding box center [247, 23] width 6 height 12
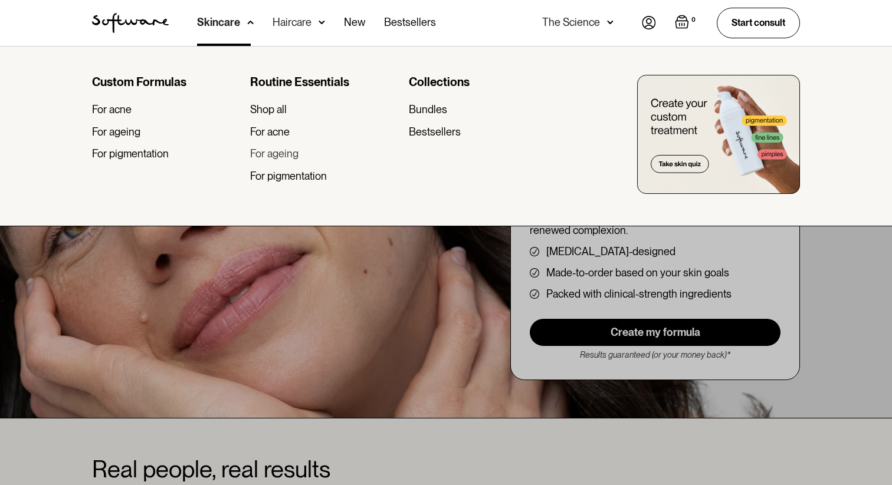
click at [277, 155] on div "For ageing" at bounding box center [274, 153] width 48 height 13
click at [268, 136] on div "For acne" at bounding box center [270, 132] width 40 height 13
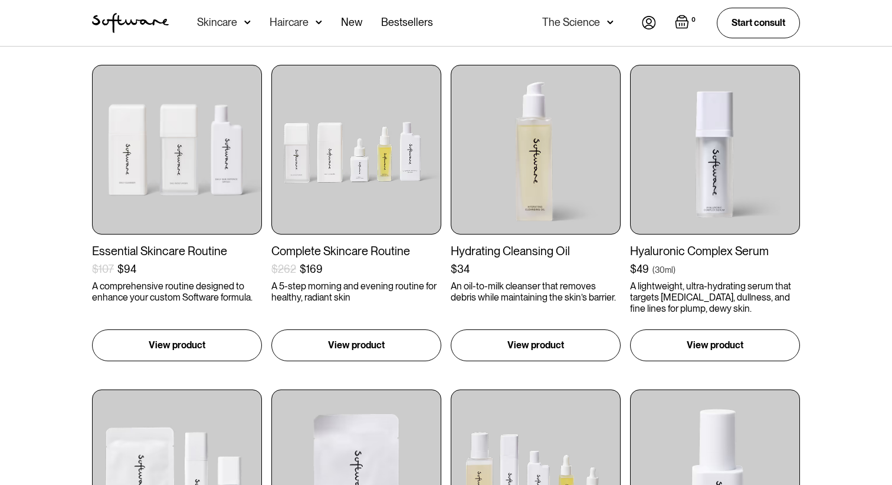
scroll to position [228, 0]
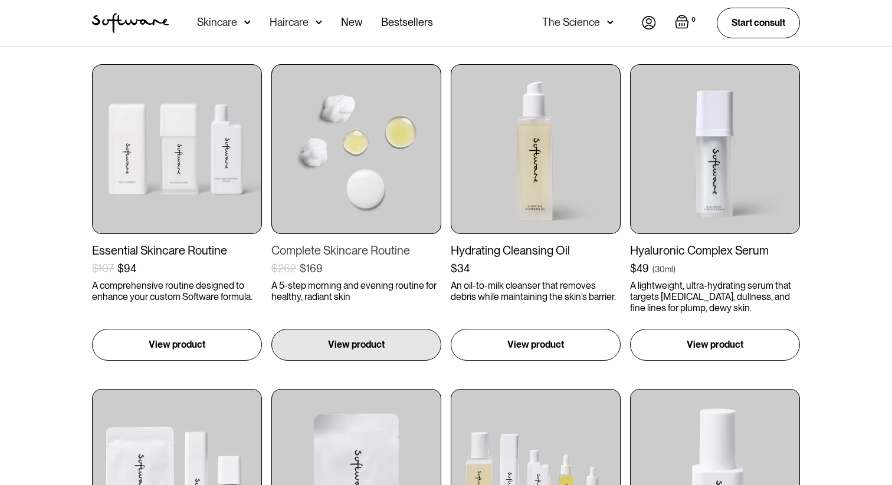
click at [366, 156] on img at bounding box center [356, 149] width 170 height 170
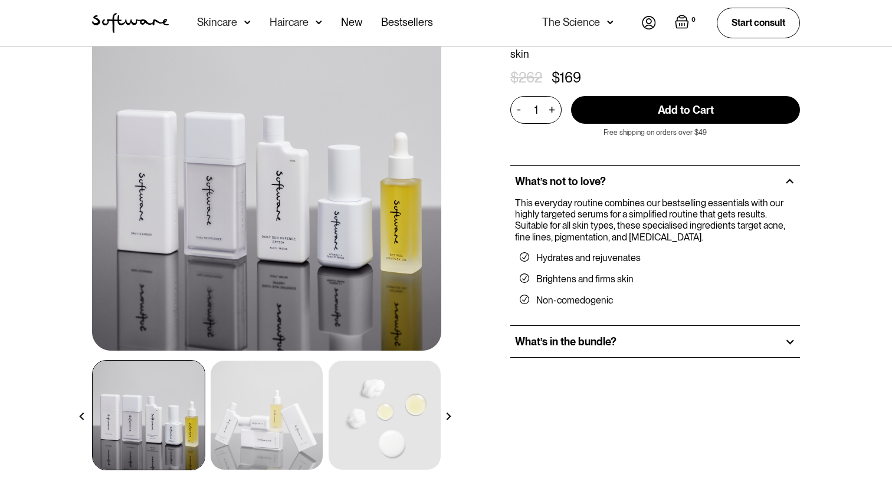
scroll to position [92, 0]
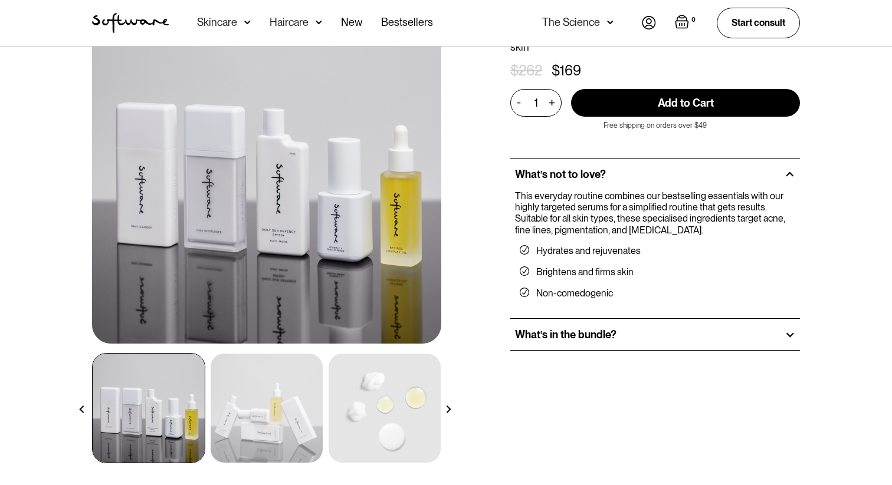
click at [547, 329] on h2 "What’s in the bundle?" at bounding box center [565, 335] width 101 height 13
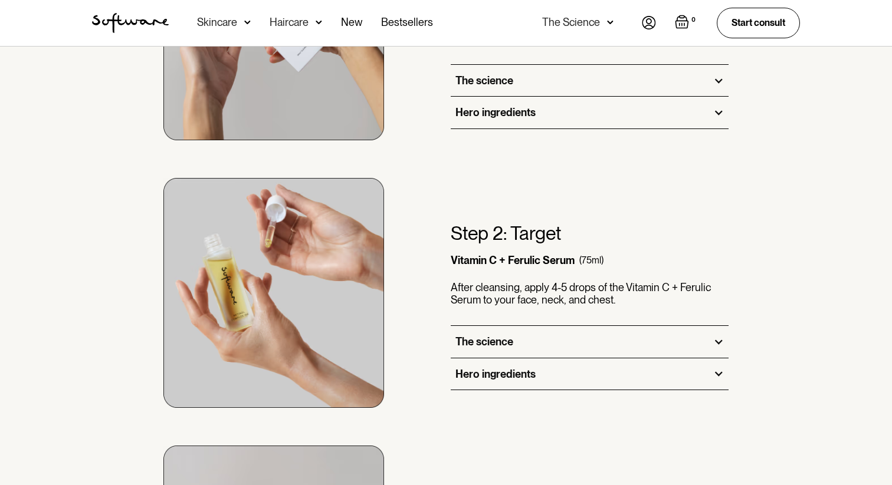
scroll to position [1098, 0]
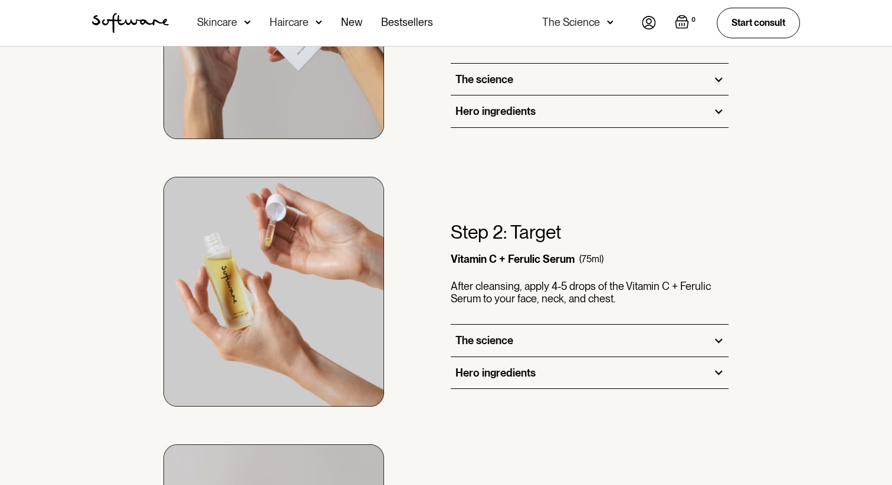
click at [534, 64] on div "The science" at bounding box center [590, 80] width 278 height 32
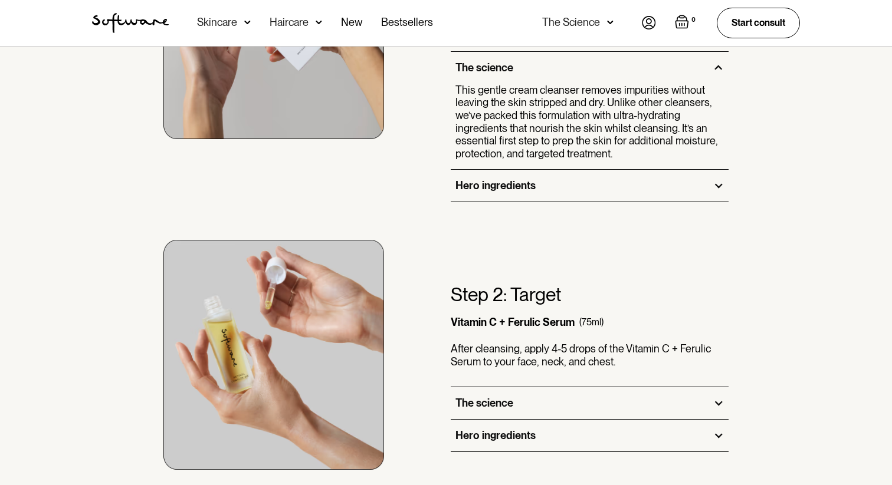
click at [516, 170] on div "Hero ingredients" at bounding box center [590, 186] width 278 height 32
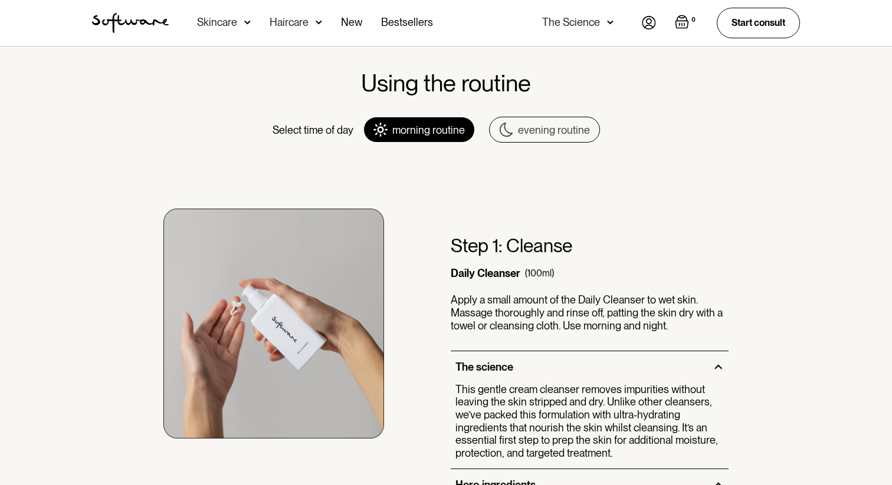
scroll to position [789, 0]
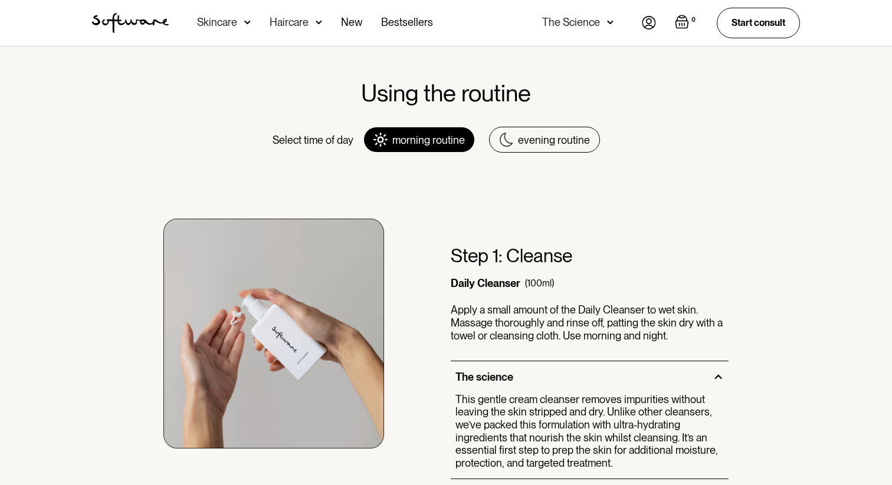
click at [533, 134] on div "evening routine" at bounding box center [554, 140] width 72 height 13
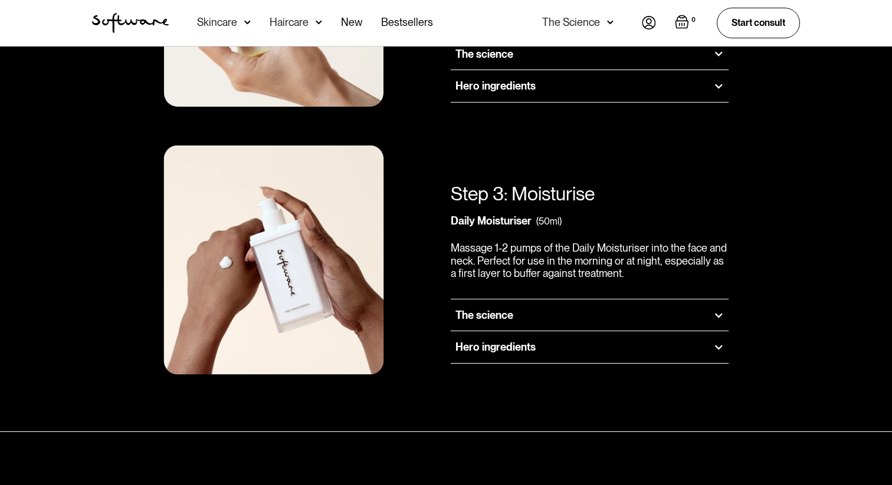
scroll to position [1421, 0]
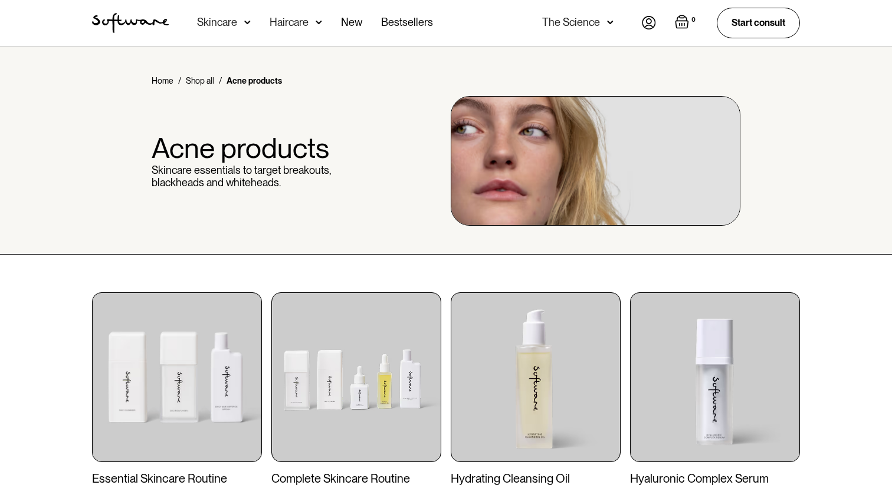
click at [247, 21] on img at bounding box center [247, 23] width 6 height 12
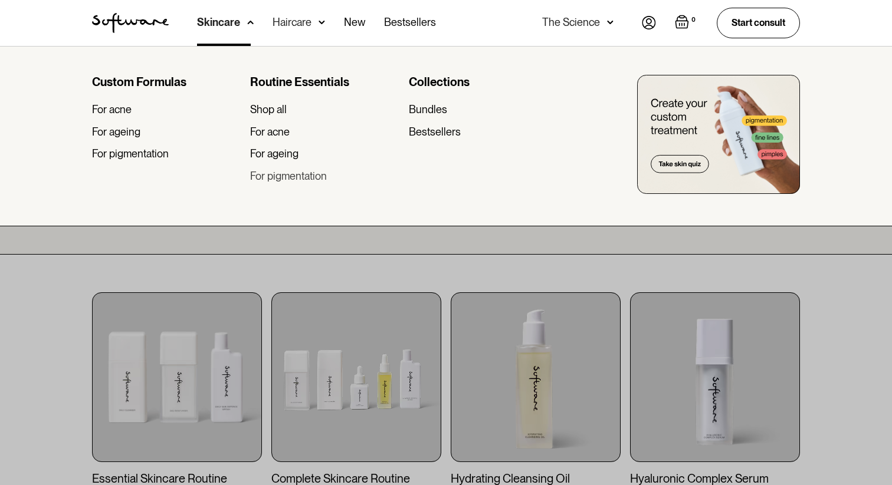
click at [277, 176] on div "For pigmentation" at bounding box center [288, 176] width 77 height 13
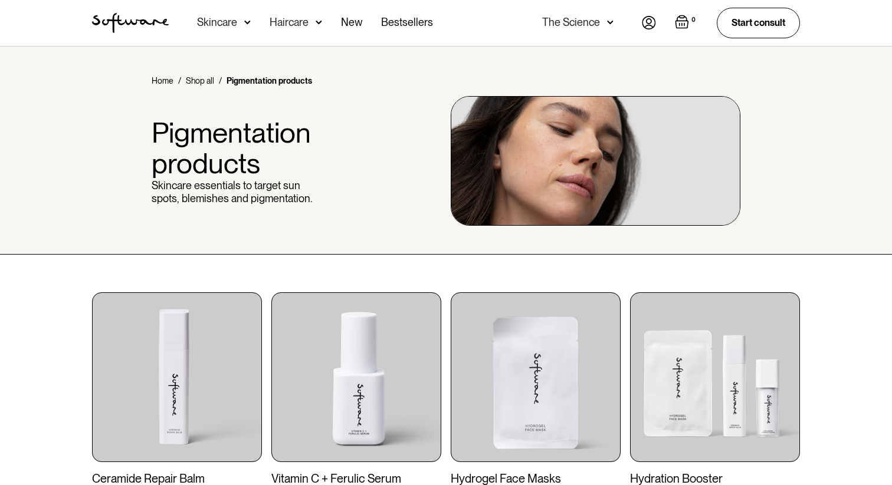
click at [244, 20] on img at bounding box center [247, 23] width 6 height 12
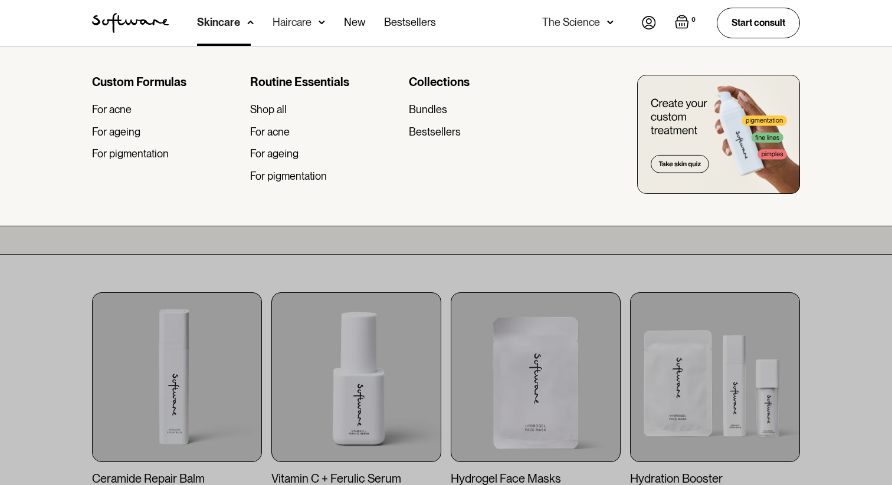
click at [137, 81] on div "Custom Formulas" at bounding box center [166, 82] width 149 height 14
click at [135, 262] on div at bounding box center [446, 288] width 892 height 485
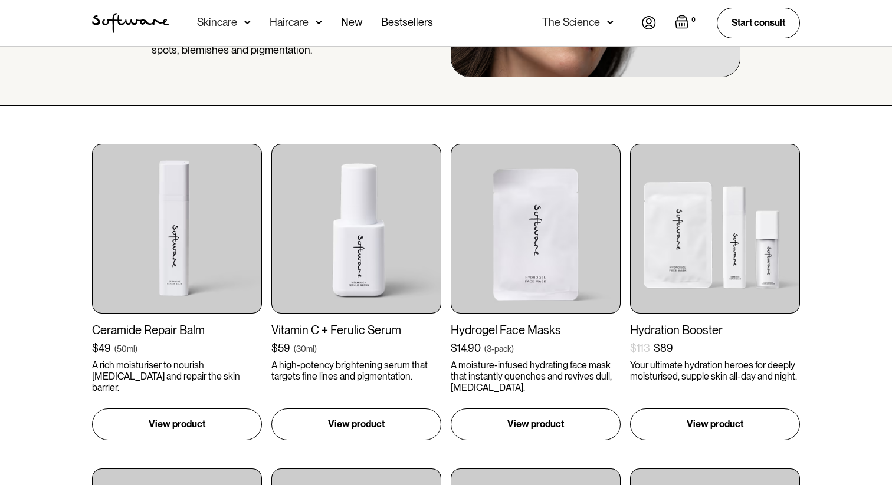
scroll to position [159, 0]
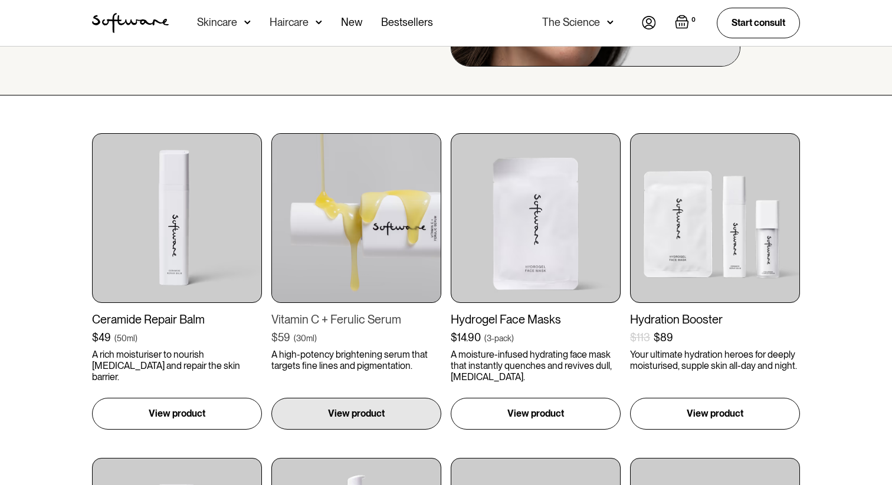
click at [399, 262] on img at bounding box center [356, 218] width 170 height 170
